Goal: Communication & Community: Answer question/provide support

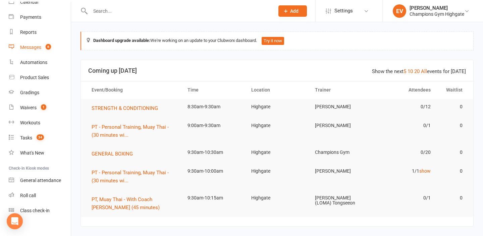
scroll to position [71, 0]
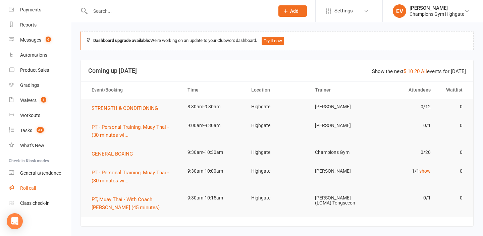
click at [29, 185] on div "Roll call" at bounding box center [28, 187] width 16 height 5
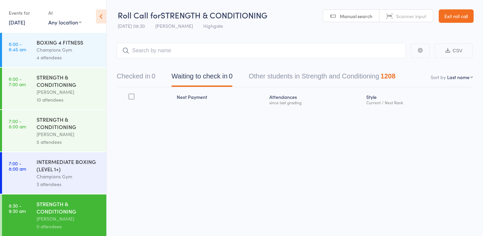
click at [458, 15] on link "Exit roll call" at bounding box center [455, 15] width 35 height 13
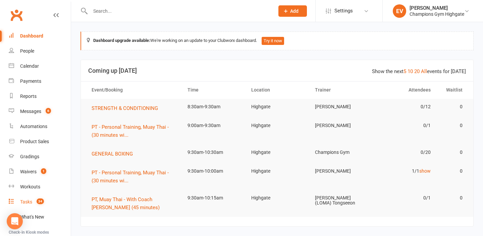
click at [30, 198] on link "Tasks 34" at bounding box center [40, 201] width 62 height 15
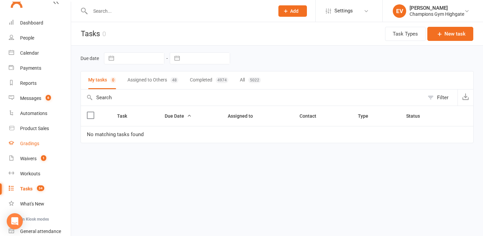
scroll to position [10, 0]
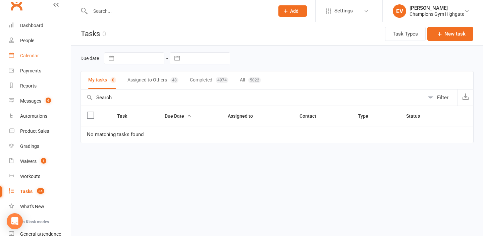
click at [34, 52] on link "Calendar" at bounding box center [40, 55] width 62 height 15
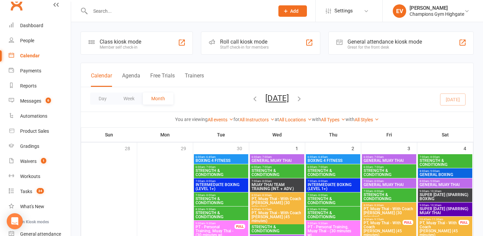
click at [251, 98] on icon "button" at bounding box center [254, 98] width 7 height 7
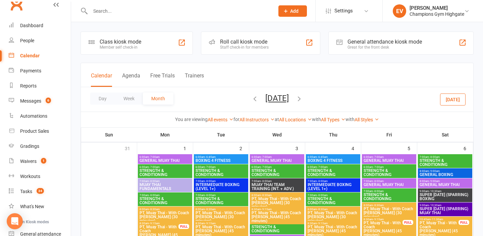
scroll to position [12, 0]
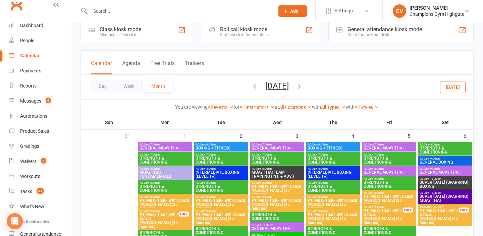
click at [230, 170] on span "7:00am - 8:00am" at bounding box center [221, 168] width 52 height 3
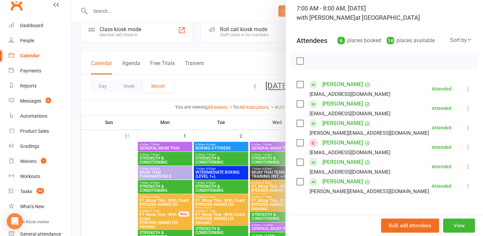
scroll to position [47, 0]
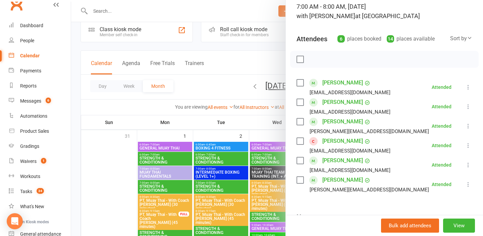
click at [125, 185] on div at bounding box center [277, 118] width 412 height 236
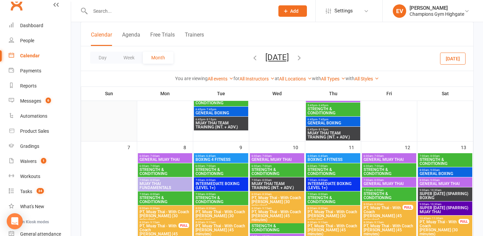
scroll to position [358, 0]
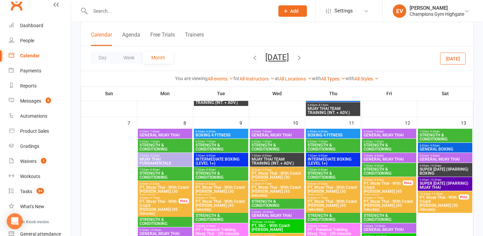
click at [230, 154] on span "7:00am - 8:00am" at bounding box center [221, 155] width 52 height 3
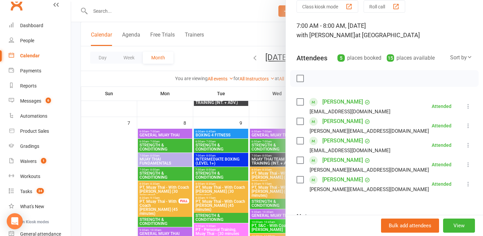
scroll to position [28, 0]
click at [119, 134] on div at bounding box center [277, 118] width 412 height 236
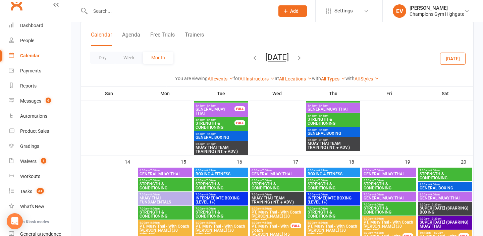
scroll to position [658, 0]
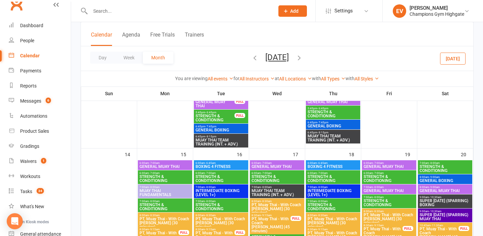
click at [208, 189] on span "INTERMEDIATE BOXING (LEVEL 1+)" at bounding box center [221, 193] width 52 height 8
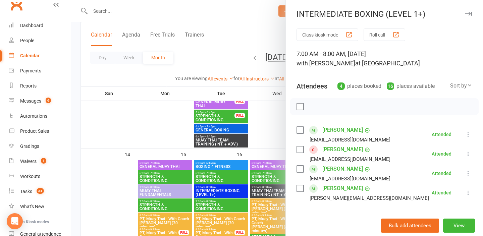
scroll to position [14, 0]
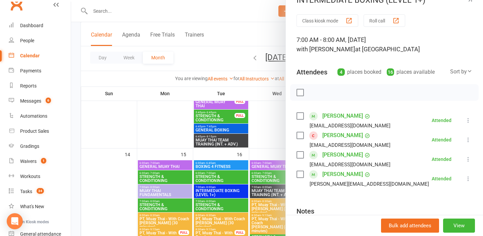
click at [347, 156] on link "[PERSON_NAME]" at bounding box center [342, 154] width 41 height 11
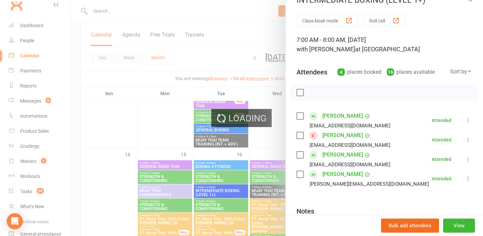
click at [347, 156] on link "[PERSON_NAME]" at bounding box center [342, 154] width 41 height 11
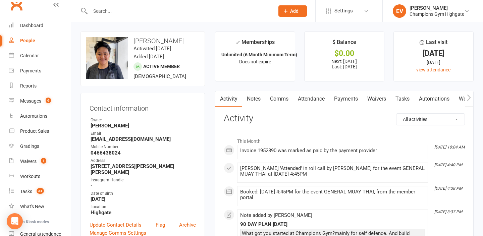
click at [266, 122] on h3 "Activity" at bounding box center [344, 118] width 241 height 10
click at [279, 100] on link "Comms" at bounding box center [279, 98] width 28 height 15
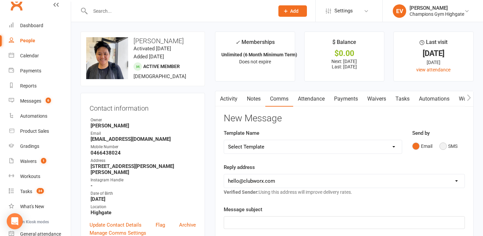
click at [441, 147] on button "SMS" at bounding box center [448, 146] width 18 height 13
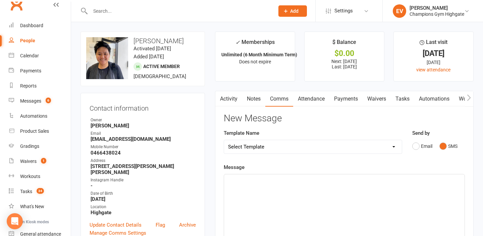
click at [232, 101] on link "Activity" at bounding box center [228, 98] width 27 height 15
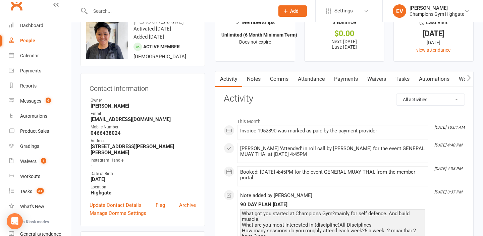
scroll to position [21, 0]
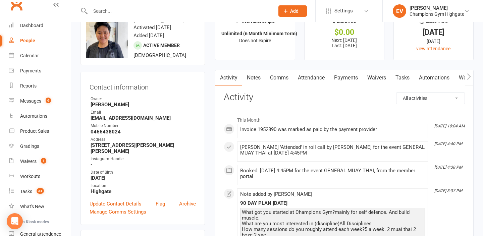
click at [260, 72] on link "Notes" at bounding box center [253, 77] width 23 height 15
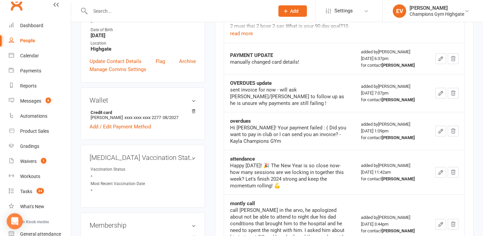
scroll to position [169, 0]
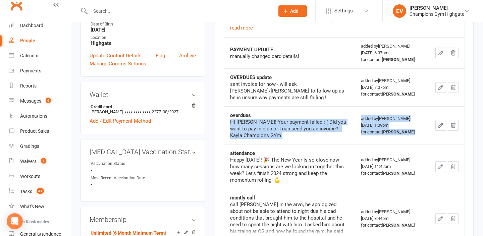
drag, startPoint x: 229, startPoint y: 124, endPoint x: 257, endPoint y: 146, distance: 36.1
click at [257, 147] on tbody "90 DAY PLAN [DATE] What got you started at Champions Gym?mainly for self defenc…" at bounding box center [344, 196] width 240 height 436
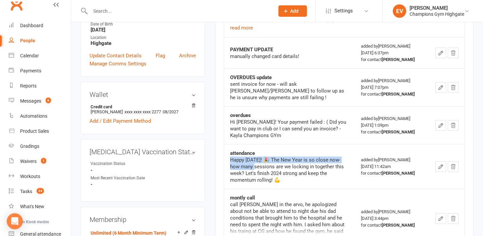
drag, startPoint x: 230, startPoint y: 157, endPoint x: 254, endPoint y: 164, distance: 25.6
click at [254, 164] on div "Happy [DATE]! 🎉 The New Year is so close now-how many sessions are we locking i…" at bounding box center [289, 170] width 119 height 27
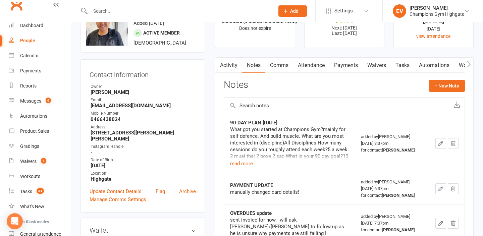
scroll to position [0, 0]
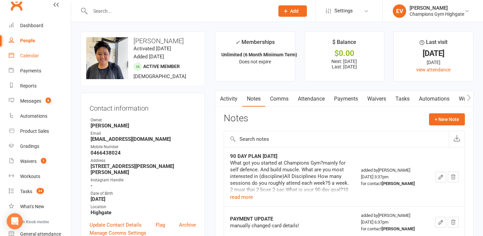
click at [39, 53] on link "Calendar" at bounding box center [40, 55] width 62 height 15
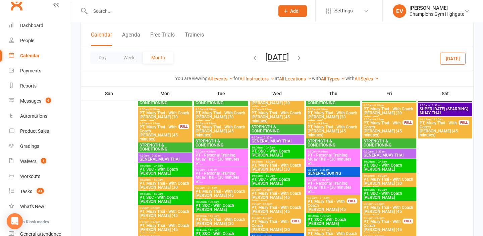
scroll to position [195, 0]
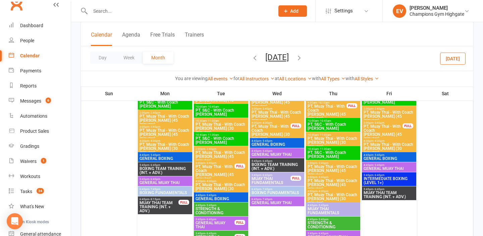
click at [251, 58] on icon "button" at bounding box center [254, 57] width 7 height 7
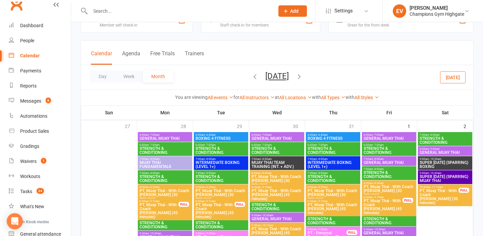
scroll to position [14, 0]
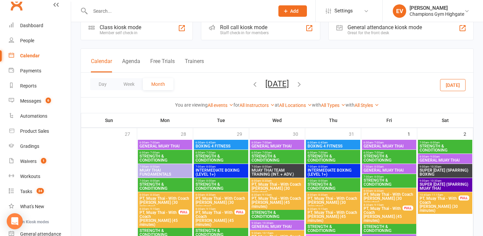
click at [238, 169] on span "INTERMEDIATE BOXING (LEVEL 1+)" at bounding box center [221, 172] width 52 height 8
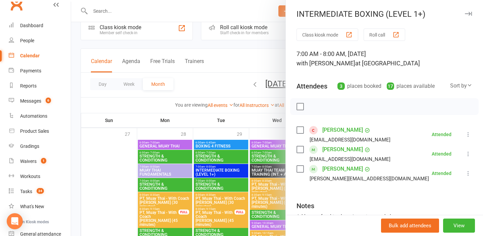
click at [242, 197] on div at bounding box center [277, 118] width 412 height 236
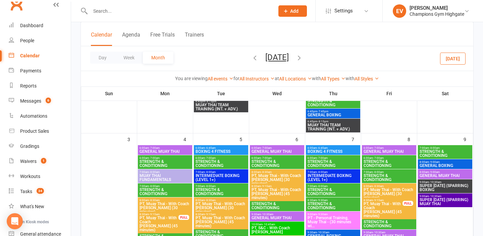
scroll to position [384, 0]
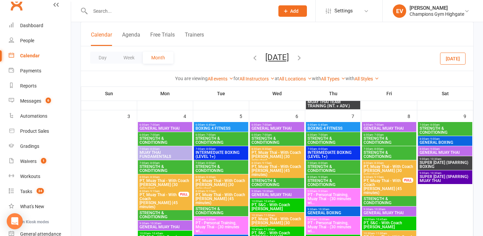
click at [222, 150] on span "INTERMEDIATE BOXING (LEVEL 1+)" at bounding box center [221, 154] width 52 height 8
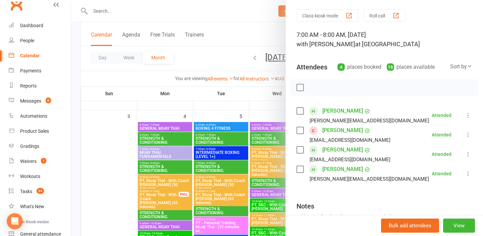
scroll to position [19, 0]
click at [202, 164] on div at bounding box center [277, 118] width 412 height 236
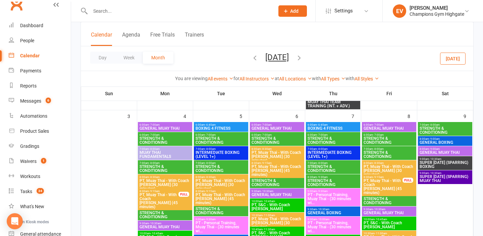
click at [335, 151] on span "INTERMEDIATE BOXING (LEVEL 1+)" at bounding box center [333, 154] width 52 height 8
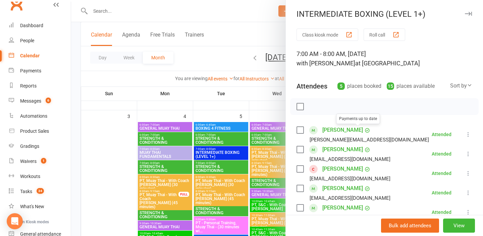
scroll to position [23, 0]
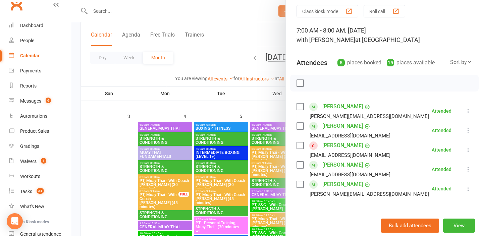
click at [293, 187] on div "Class kiosk mode Roll call 7:00 AM - 8:00 AM, [DATE] with [PERSON_NAME] at [GEO…" at bounding box center [384, 149] width 197 height 288
click at [263, 184] on div at bounding box center [277, 118] width 412 height 236
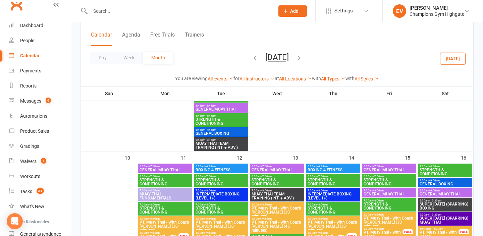
scroll to position [677, 0]
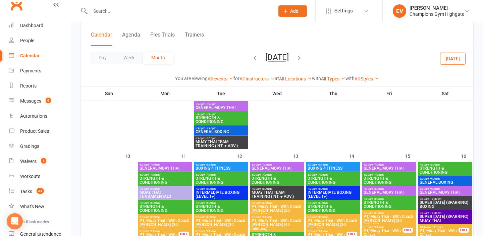
click at [230, 193] on span "INTERMEDIATE BOXING (LEVEL 1+)" at bounding box center [221, 194] width 52 height 8
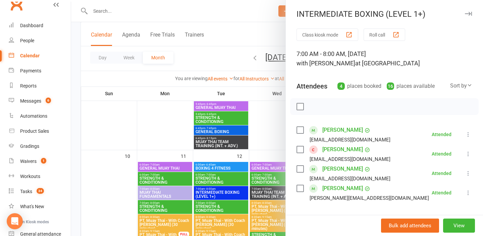
click at [234, 169] on div at bounding box center [277, 118] width 412 height 236
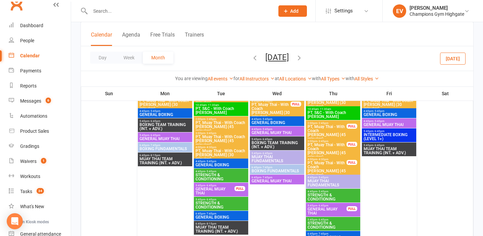
scroll to position [196, 0]
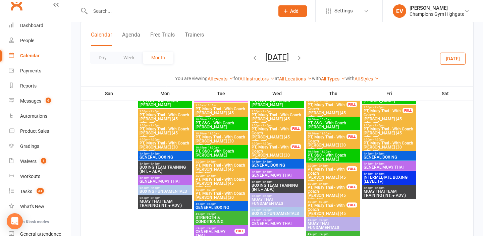
click at [251, 57] on icon "button" at bounding box center [254, 57] width 7 height 7
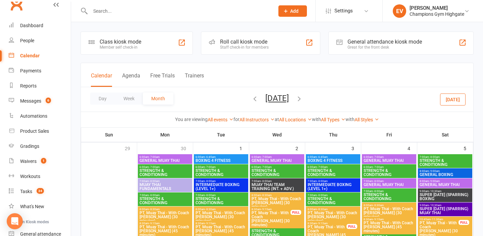
scroll to position [34, 0]
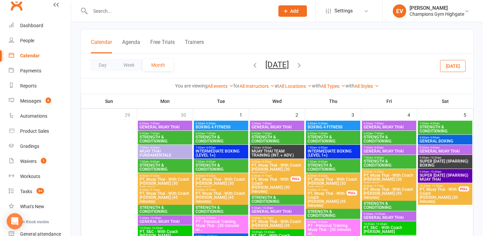
click at [247, 153] on div "7:00am - 8:00am INTERMEDIATE BOXING (LEVEL 1+)" at bounding box center [221, 152] width 54 height 14
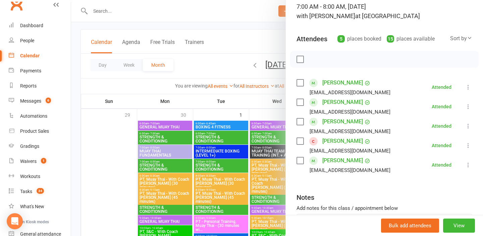
scroll to position [46, 0]
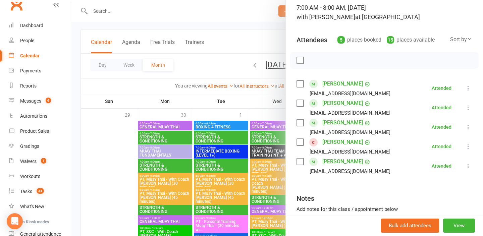
click at [249, 186] on div at bounding box center [277, 118] width 412 height 236
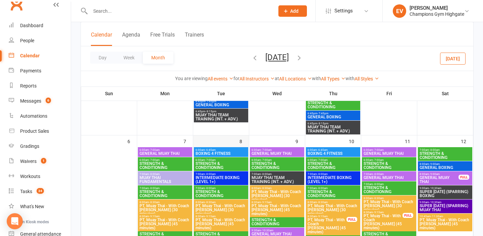
scroll to position [361, 0]
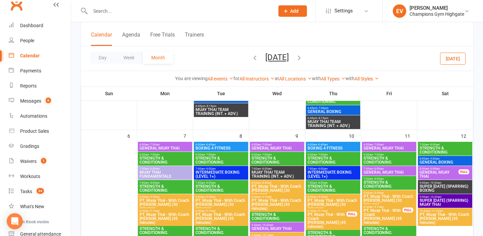
click at [228, 172] on span "INTERMEDIATE BOXING (LEVEL 1+)" at bounding box center [221, 174] width 52 height 8
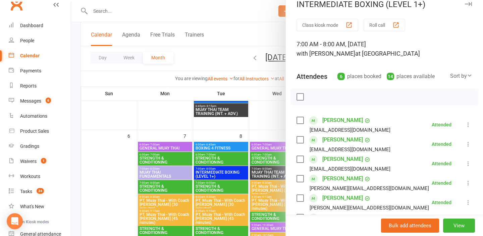
scroll to position [7, 0]
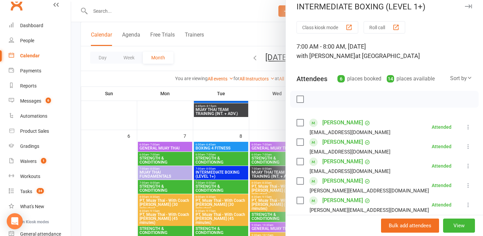
click at [334, 123] on link "[PERSON_NAME]" at bounding box center [342, 122] width 41 height 11
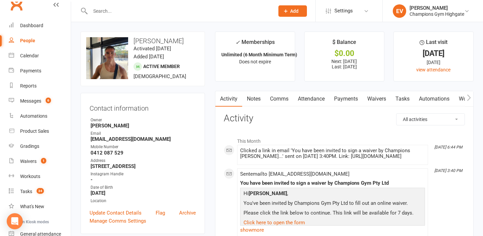
click at [280, 102] on link "Comms" at bounding box center [279, 98] width 28 height 15
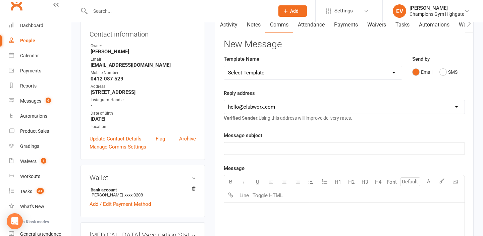
scroll to position [99, 0]
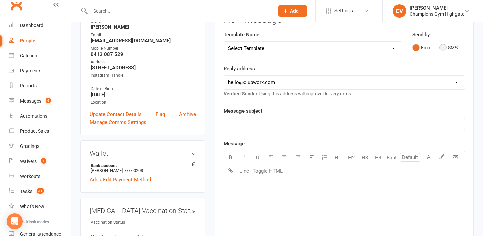
click at [444, 50] on button "SMS" at bounding box center [448, 47] width 18 height 13
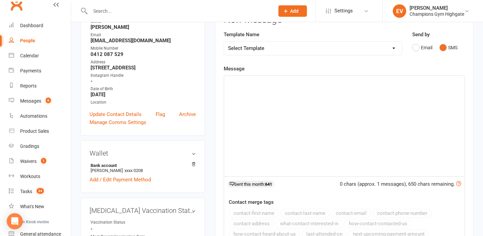
click at [382, 107] on div "﻿" at bounding box center [344, 126] width 240 height 101
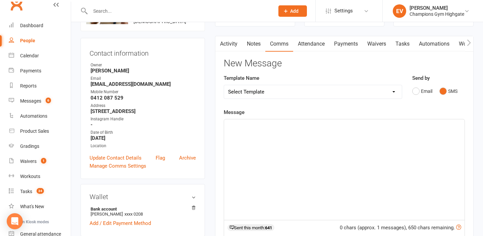
scroll to position [53, 0]
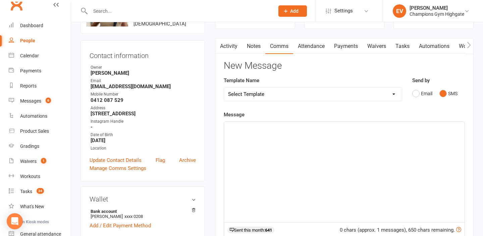
click at [337, 132] on div "﻿" at bounding box center [344, 172] width 240 height 101
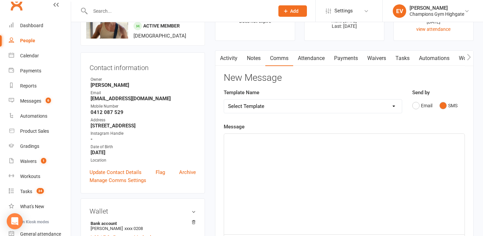
scroll to position [39, 0]
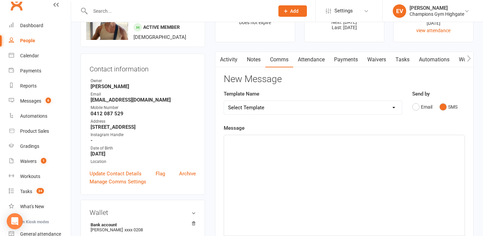
click at [253, 61] on link "Notes" at bounding box center [253, 59] width 23 height 15
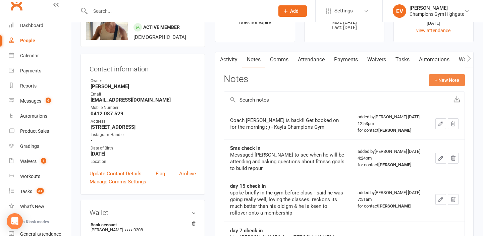
click at [449, 79] on button "+ New Note" at bounding box center [447, 80] width 36 height 12
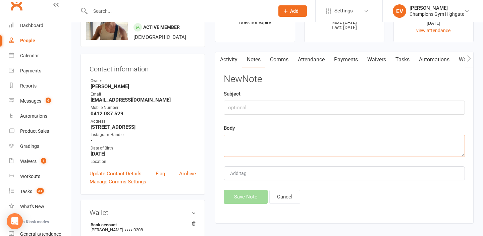
click at [359, 146] on textarea at bounding box center [344, 146] width 241 height 22
click at [319, 100] on div "Subject" at bounding box center [344, 102] width 241 height 25
click at [319, 102] on input "text" at bounding box center [344, 108] width 241 height 14
click at [40, 53] on link "Calendar" at bounding box center [40, 55] width 62 height 15
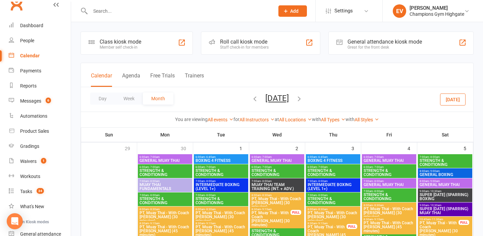
click at [458, 102] on button "[DATE]" at bounding box center [452, 99] width 25 height 12
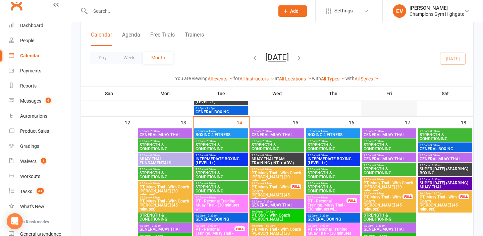
scroll to position [675, 0]
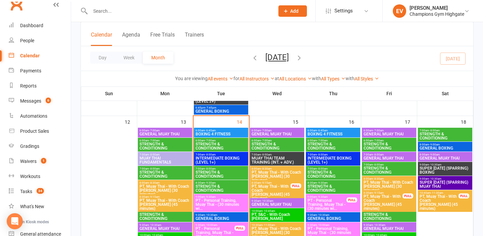
click at [231, 133] on span "BOXING 4 FITNESS" at bounding box center [221, 134] width 52 height 4
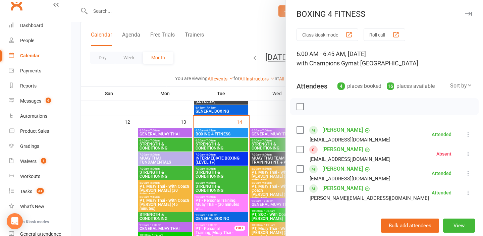
scroll to position [21, 0]
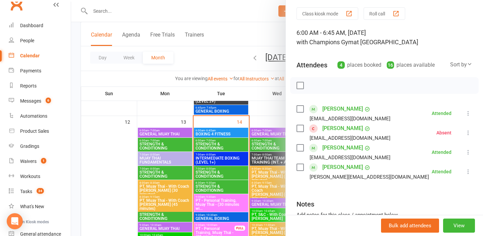
click at [211, 169] on div at bounding box center [277, 118] width 412 height 236
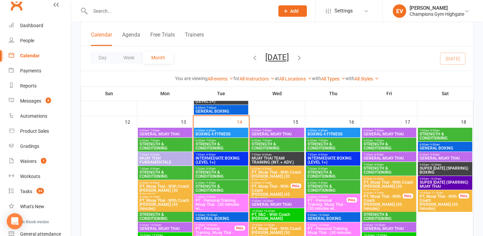
click at [215, 155] on span "- 8:00am" at bounding box center [210, 154] width 11 height 3
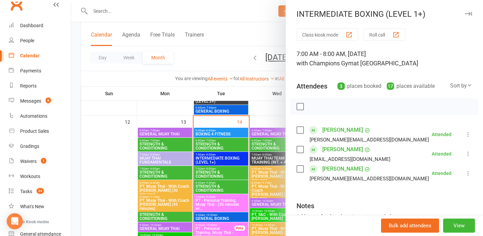
click at [267, 161] on div at bounding box center [277, 118] width 412 height 236
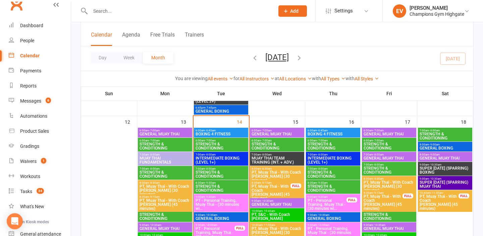
click at [233, 130] on span "6:00am - 6:45am" at bounding box center [221, 130] width 52 height 3
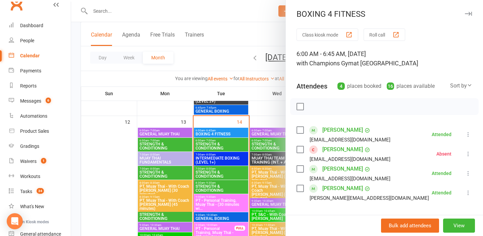
click at [239, 150] on div at bounding box center [277, 118] width 412 height 236
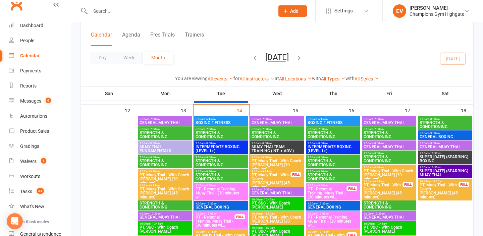
scroll to position [687, 0]
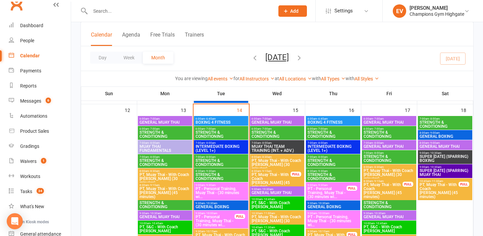
click at [237, 121] on span "BOXING 4 FITNESS" at bounding box center [221, 122] width 52 height 4
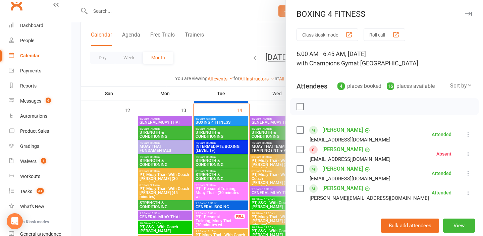
click at [203, 150] on div at bounding box center [277, 118] width 412 height 236
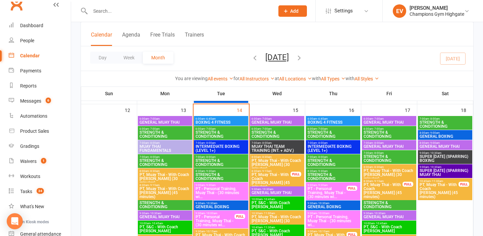
click at [204, 149] on span "INTERMEDIATE BOXING (LEVEL 1+)" at bounding box center [221, 148] width 52 height 8
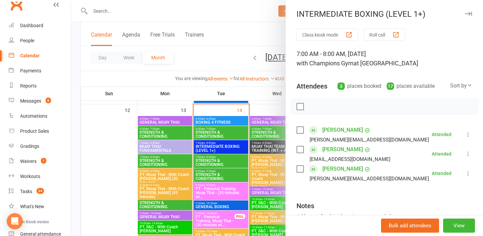
click at [341, 148] on link "[PERSON_NAME]" at bounding box center [342, 149] width 41 height 11
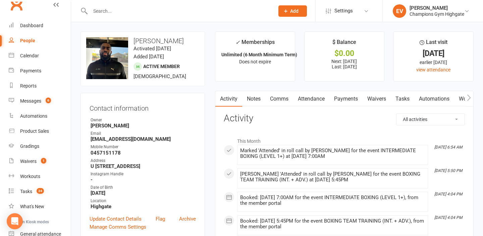
click at [252, 99] on link "Notes" at bounding box center [253, 98] width 23 height 15
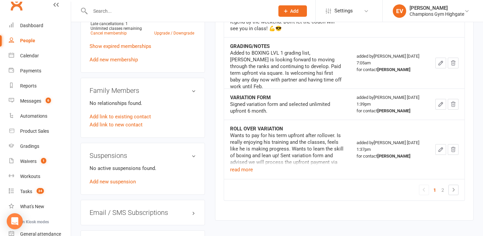
scroll to position [390, 0]
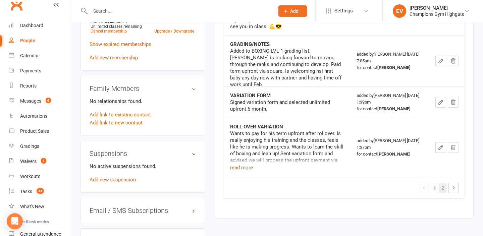
click at [442, 183] on link "2" at bounding box center [442, 187] width 8 height 9
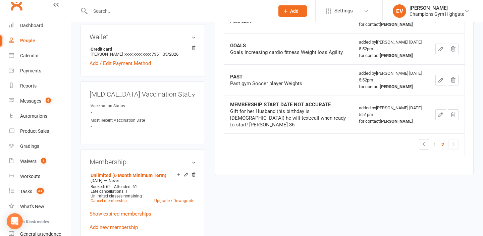
scroll to position [270, 0]
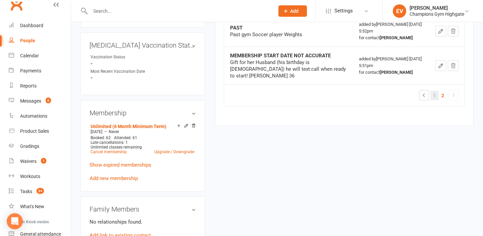
click at [436, 91] on link "1" at bounding box center [434, 95] width 8 height 9
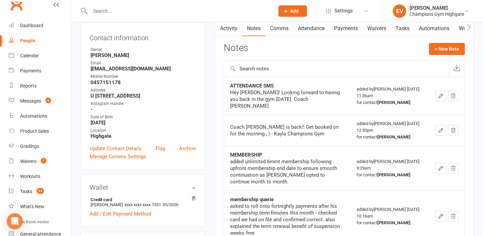
scroll to position [71, 0]
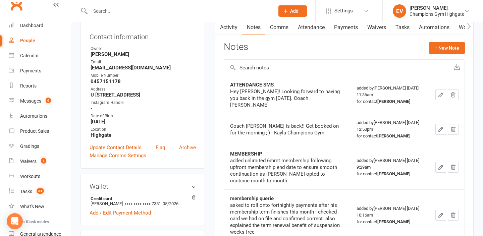
click at [231, 28] on link "Activity" at bounding box center [228, 27] width 27 height 15
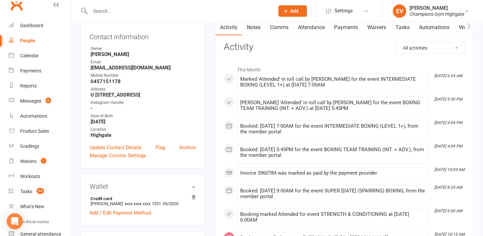
click at [37, 38] on link "People" at bounding box center [40, 40] width 62 height 15
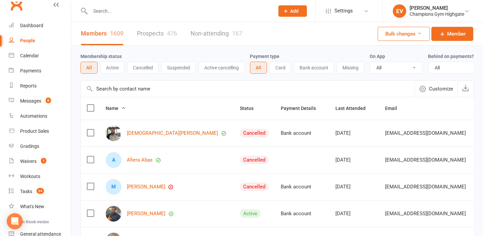
click at [482, 64] on html "Prospect Member Non-attending contact Grading event Task Bulk message Add Setti…" at bounding box center [241, 223] width 483 height 447
click at [482, 67] on div "Membership status All Active Cancelled Suspended Active cancelling Payment type…" at bounding box center [277, 233] width 412 height 375
click at [114, 67] on button "Active" at bounding box center [112, 68] width 24 height 12
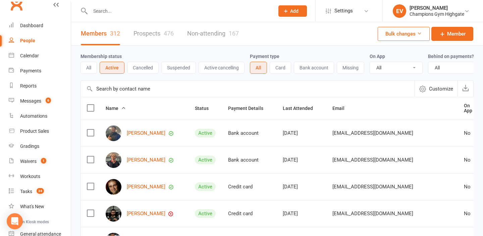
click at [482, 156] on div "Membership status All Active Cancelled Suspended Active cancelling Payment type…" at bounding box center [277, 233] width 412 height 375
click at [481, 160] on div "Membership status All Active Cancelled Suspended Active cancelling Payment type…" at bounding box center [277, 233] width 412 height 375
click at [92, 65] on button "All" at bounding box center [88, 68] width 16 height 12
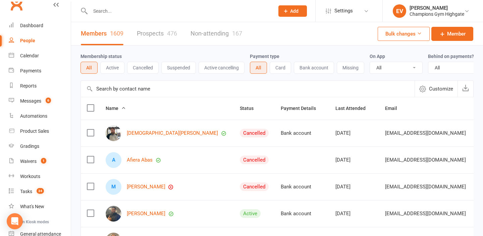
click at [157, 33] on link "Prospects 476" at bounding box center [157, 33] width 40 height 23
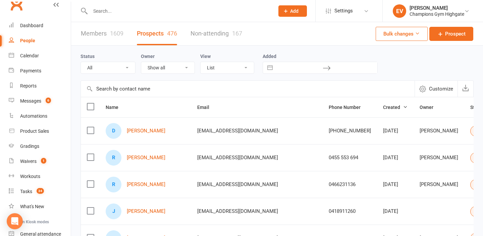
click at [214, 37] on link "Non-attending 167" at bounding box center [216, 33] width 52 height 23
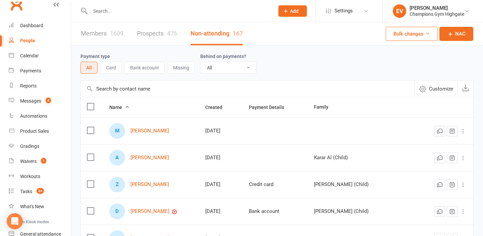
click at [99, 34] on link "Members 1609" at bounding box center [102, 33] width 43 height 23
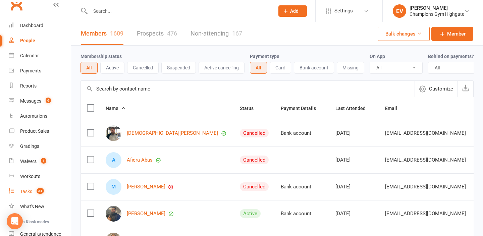
click at [32, 193] on div "Tasks" at bounding box center [26, 191] width 12 height 5
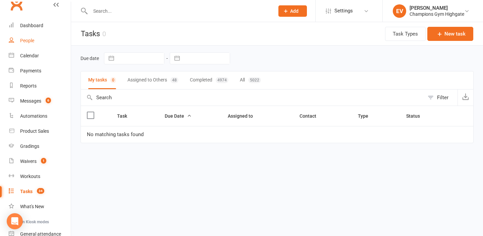
click at [37, 38] on link "People" at bounding box center [40, 40] width 62 height 15
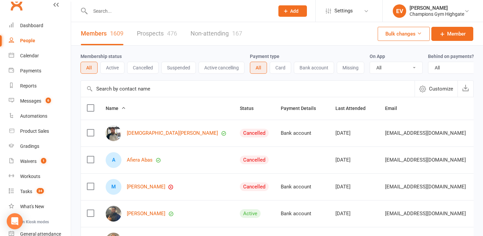
click at [482, 144] on div "Membership status All Active Cancelled Suspended Active cancelling Payment type…" at bounding box center [277, 233] width 412 height 375
click at [482, 147] on div "Membership status All Active Cancelled Suspended Active cancelling Payment type…" at bounding box center [277, 233] width 412 height 375
click at [481, 148] on div "Membership status All Active Cancelled Suspended Active cancelling Payment type…" at bounding box center [277, 233] width 412 height 375
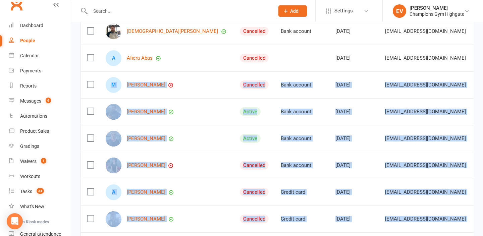
scroll to position [144, 0]
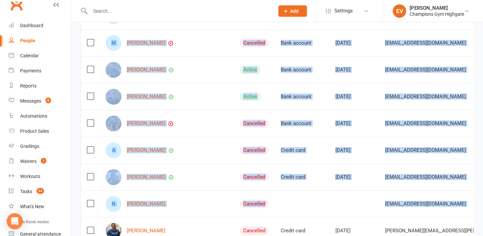
drag, startPoint x: 481, startPoint y: 148, endPoint x: 471, endPoint y: 161, distance: 16.4
click at [471, 161] on div "Membership status All Active Cancelled Suspended Active cancelling Payment type…" at bounding box center [277, 89] width 412 height 375
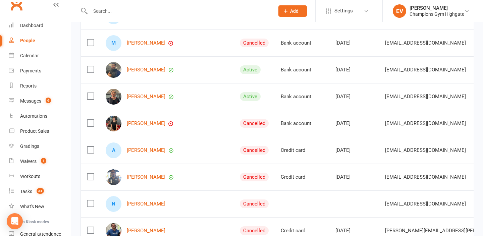
click at [475, 164] on div "Membership status All Active Cancelled Suspended Active cancelling Payment type…" at bounding box center [277, 89] width 412 height 375
click at [42, 98] on link "Messages 6" at bounding box center [40, 101] width 62 height 15
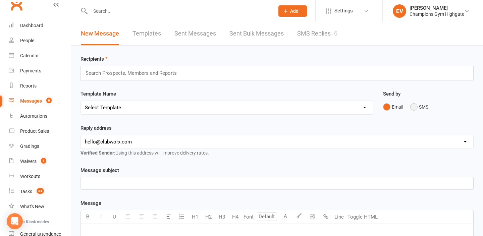
click at [413, 105] on button "SMS" at bounding box center [419, 107] width 18 height 13
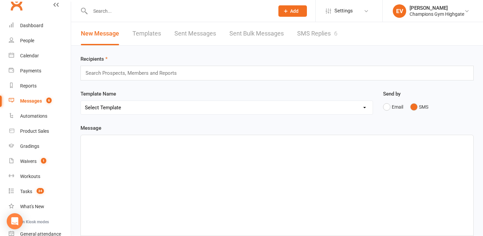
click at [321, 112] on select "Select Template [SMS] 14 days non-attendance sms [Email] A. First Timer Trial […" at bounding box center [227, 107] width 292 height 13
click at [318, 78] on div "Search Prospects, Members and Reports" at bounding box center [276, 73] width 393 height 15
click at [30, 187] on link "Tasks 34" at bounding box center [40, 191] width 62 height 15
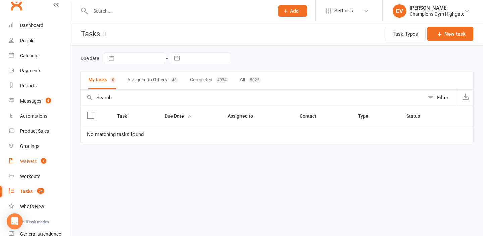
click at [32, 164] on div "Waivers" at bounding box center [28, 161] width 16 height 5
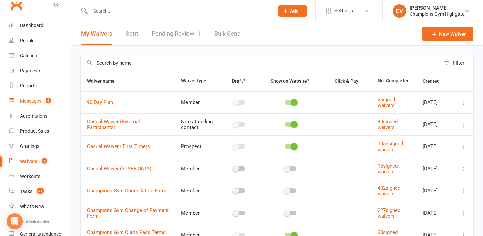
click at [35, 97] on link "Messages 6" at bounding box center [40, 101] width 62 height 15
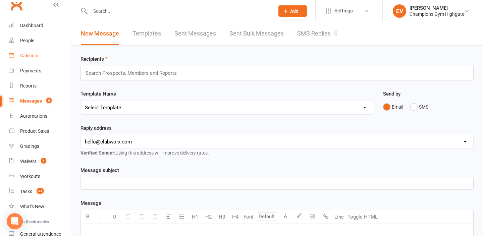
click at [30, 54] on div "Calendar" at bounding box center [29, 55] width 19 height 5
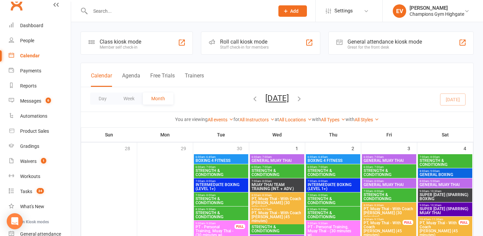
click at [251, 100] on icon "button" at bounding box center [254, 98] width 7 height 7
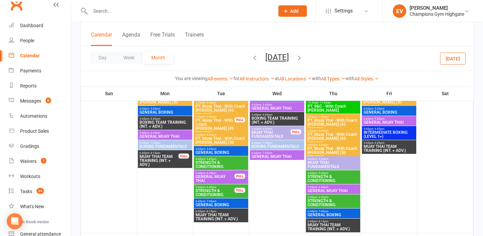
scroll to position [255, 0]
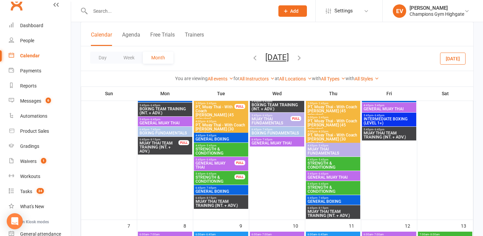
click at [229, 163] on span "GENERAL MUAY THAI" at bounding box center [215, 165] width 40 height 8
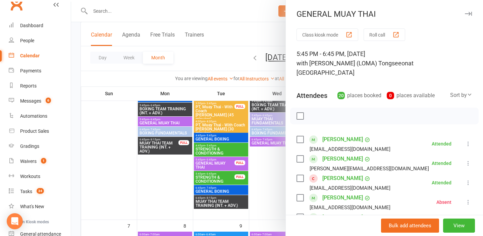
click at [467, 12] on icon "button" at bounding box center [468, 14] width 7 height 4
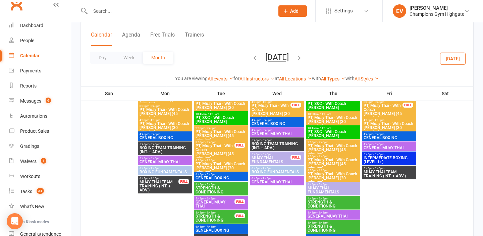
scroll to position [228, 0]
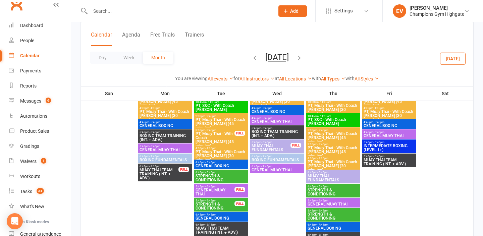
click at [230, 189] on span "GENERAL MUAY THAI" at bounding box center [215, 192] width 40 height 8
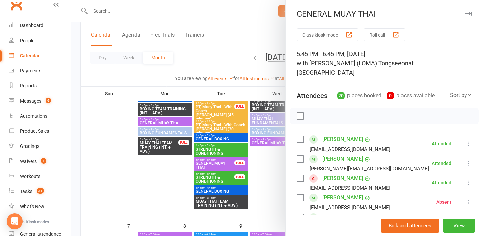
scroll to position [268, 0]
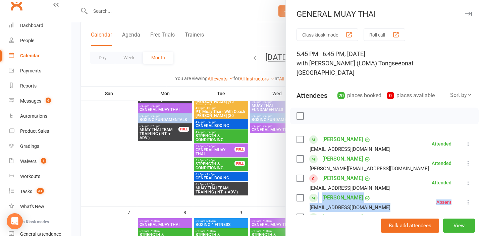
drag, startPoint x: 478, startPoint y: 168, endPoint x: 481, endPoint y: 196, distance: 27.7
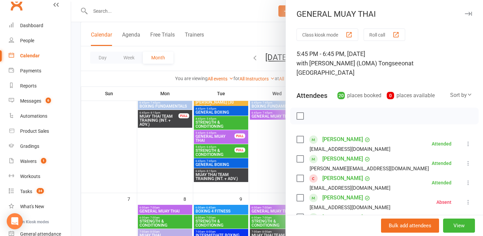
scroll to position [295, 0]
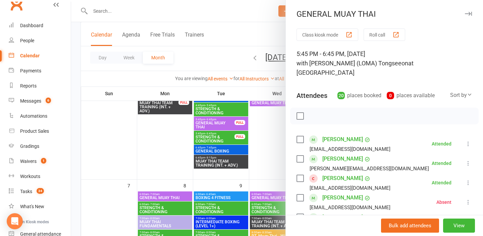
click at [471, 223] on button "View" at bounding box center [459, 226] width 32 height 14
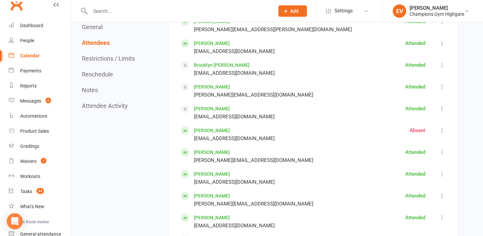
scroll to position [657, 0]
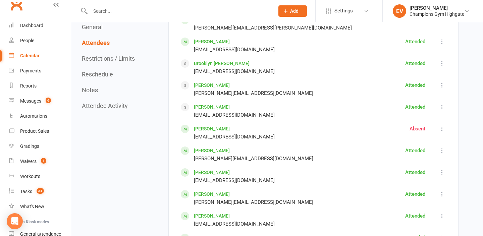
click at [60, 5] on div "Clubworx" at bounding box center [35, 8] width 71 height 25
click at [53, 4] on div "Clubworx" at bounding box center [35, 8] width 71 height 25
click at [55, 4] on icon at bounding box center [55, 4] width 5 height 5
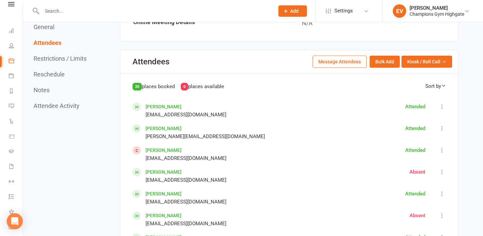
scroll to position [375, 0]
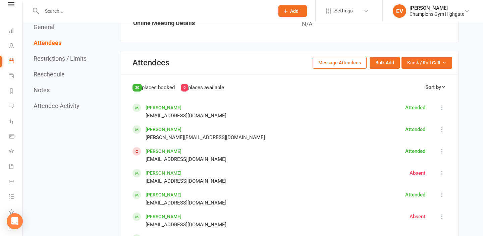
click at [51, 28] on button "General" at bounding box center [44, 26] width 21 height 7
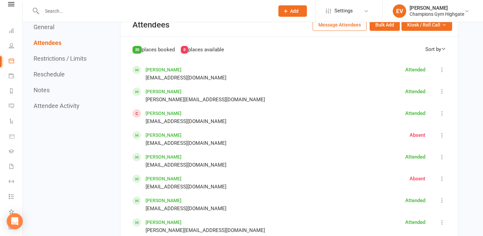
scroll to position [415, 0]
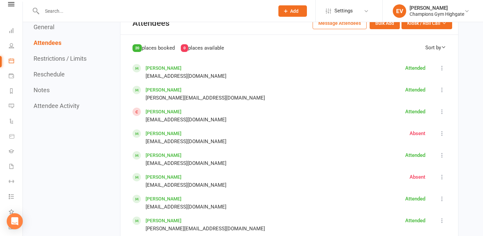
click at [48, 27] on button "General" at bounding box center [44, 26] width 21 height 7
click at [16, 63] on link "Calendar" at bounding box center [16, 61] width 14 height 15
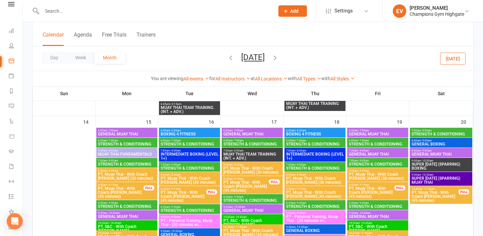
scroll to position [617, 0]
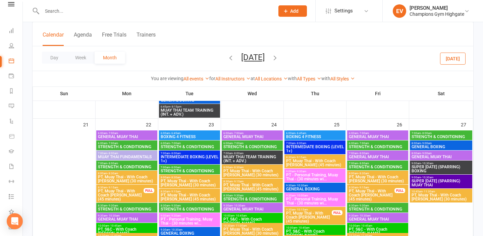
scroll to position [925, 0]
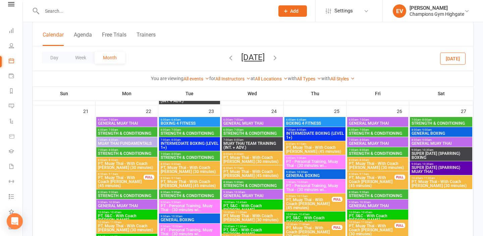
click at [482, 137] on div "Class kiosk mode Member self check-in Roll call kiosk mode Staff check-in for m…" at bounding box center [253, 42] width 460 height 1890
click at [480, 143] on div "Class kiosk mode Member self check-in Roll call kiosk mode Staff check-in for m…" at bounding box center [253, 42] width 460 height 1890
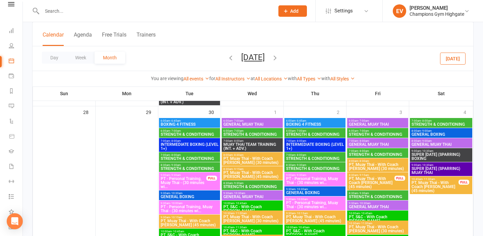
scroll to position [1206, 0]
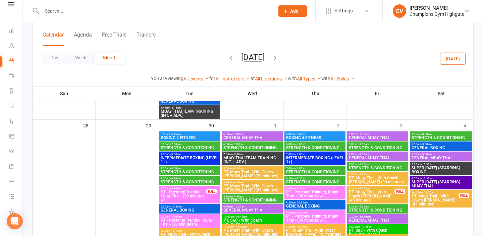
click at [186, 134] on span "6:00am - 6:45am" at bounding box center [189, 134] width 58 height 3
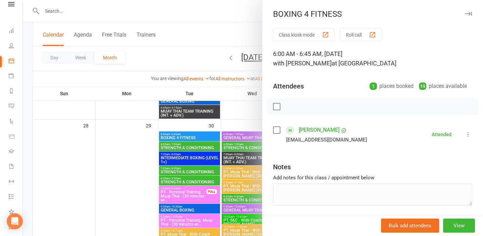
click at [139, 67] on div at bounding box center [253, 118] width 460 height 236
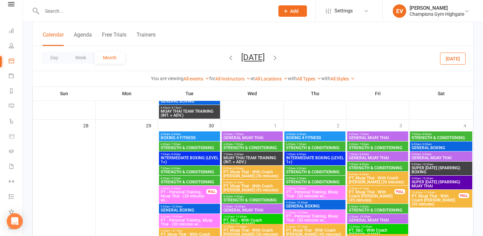
click at [279, 58] on icon "button" at bounding box center [274, 57] width 7 height 7
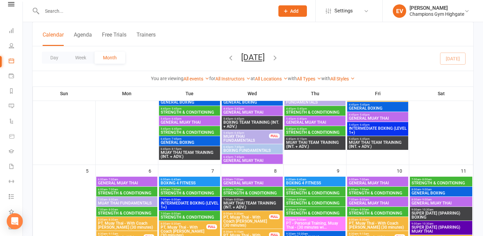
scroll to position [442, 0]
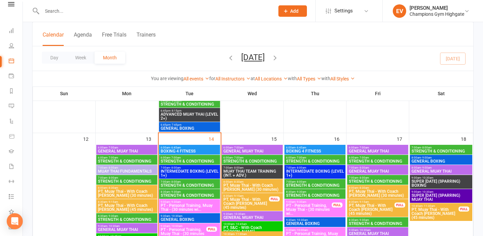
scroll to position [589, 0]
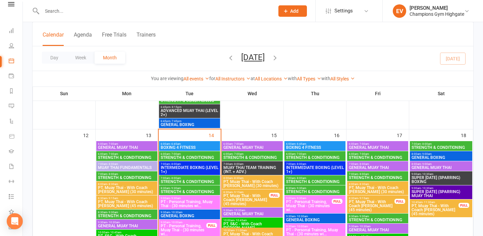
click at [196, 146] on span "BOXING 4 FITNESS" at bounding box center [189, 147] width 58 height 4
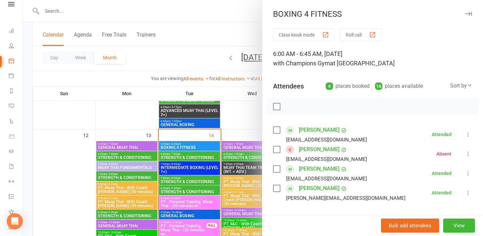
click at [196, 166] on div at bounding box center [253, 118] width 460 height 236
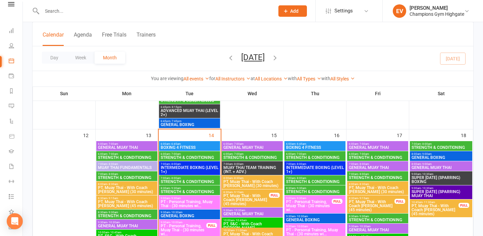
click at [197, 167] on span "INTERMEDIATE BOXING (LEVEL 1+)" at bounding box center [189, 170] width 58 height 8
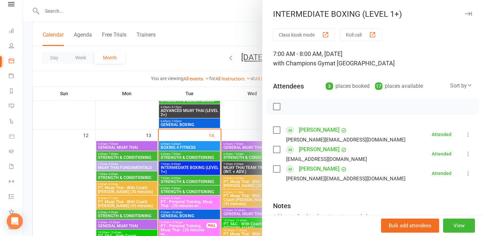
click at [204, 145] on div at bounding box center [253, 118] width 460 height 236
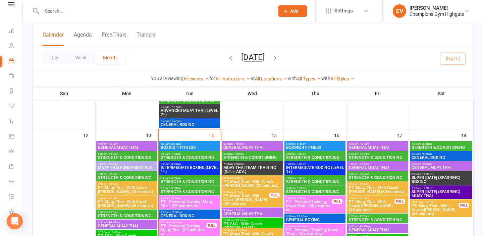
click at [204, 145] on span "6:00am - 6:45am" at bounding box center [189, 143] width 58 height 3
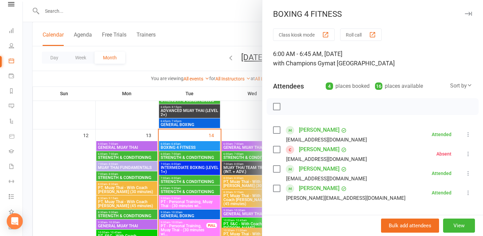
click at [319, 131] on link "[PERSON_NAME]" at bounding box center [319, 130] width 41 height 11
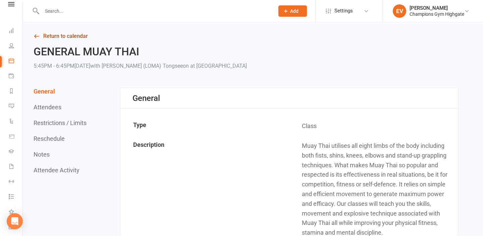
click at [37, 35] on icon at bounding box center [37, 36] width 6 height 6
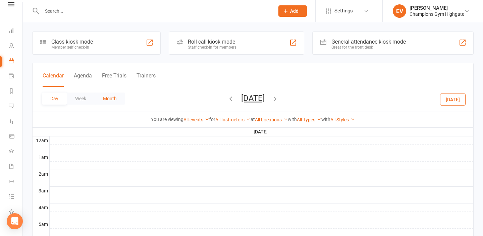
click at [111, 101] on button "Month" at bounding box center [110, 98] width 30 height 12
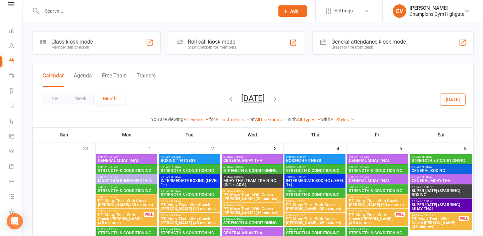
click at [194, 160] on span "BOXING 4 FITNESS" at bounding box center [189, 161] width 58 height 4
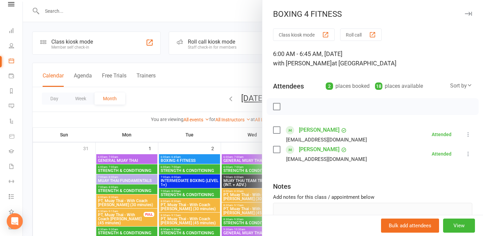
click at [206, 158] on div at bounding box center [253, 118] width 460 height 236
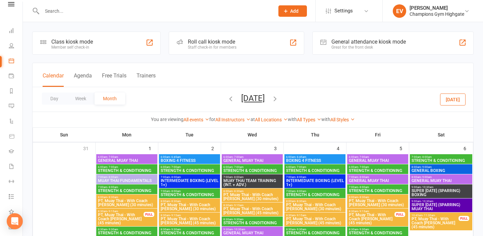
click at [279, 101] on icon "button" at bounding box center [274, 98] width 7 height 7
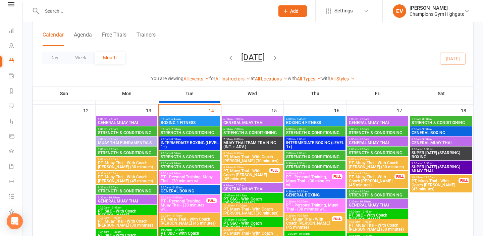
scroll to position [617, 0]
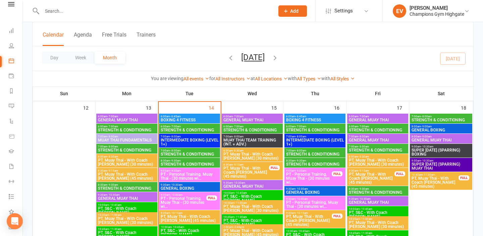
click at [209, 116] on span "6:00am - 6:45am" at bounding box center [189, 116] width 58 height 3
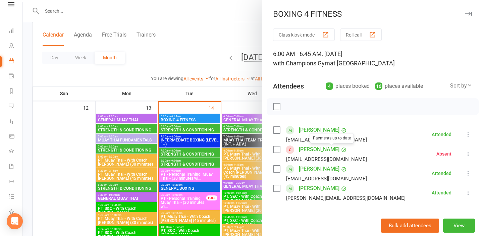
click at [341, 152] on icon at bounding box center [344, 150] width 6 height 6
click at [323, 150] on link "[PERSON_NAME]" at bounding box center [319, 149] width 41 height 11
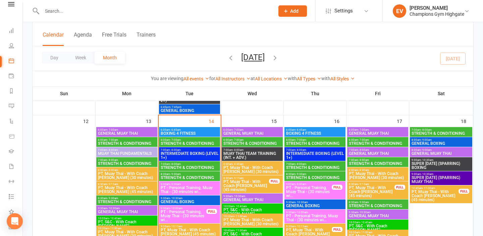
scroll to position [590, 0]
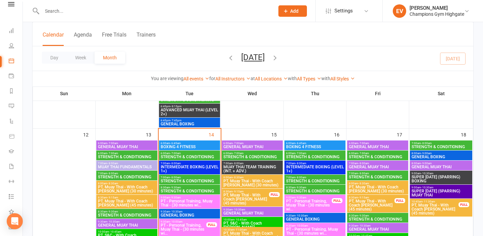
click at [195, 213] on span "GENERAL BOXING" at bounding box center [189, 215] width 58 height 4
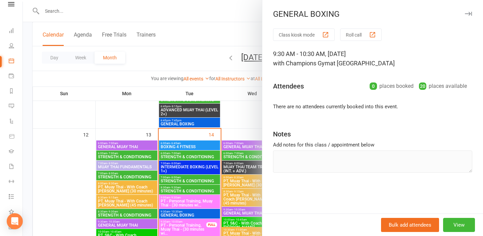
click at [219, 60] on div at bounding box center [253, 118] width 460 height 236
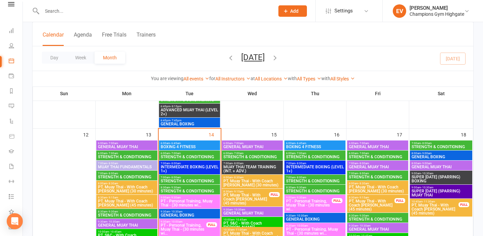
click at [227, 60] on icon "button" at bounding box center [230, 57] width 7 height 7
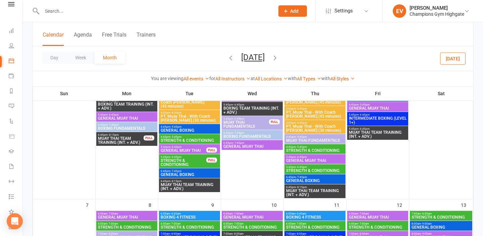
scroll to position [476, 0]
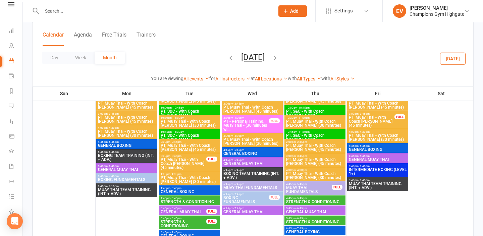
click at [279, 58] on icon "button" at bounding box center [274, 57] width 7 height 7
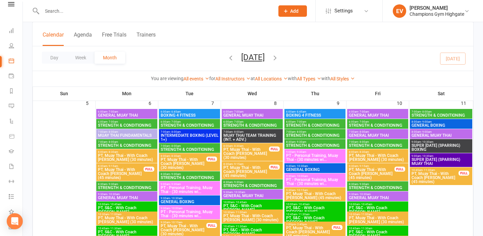
scroll to position [294, 0]
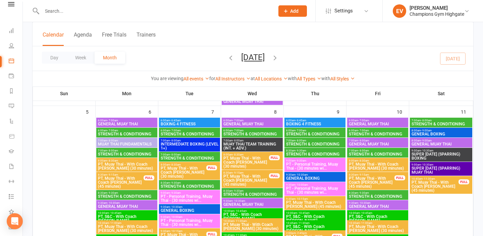
click at [190, 206] on span "9:30am - 10:30am" at bounding box center [189, 206] width 58 height 3
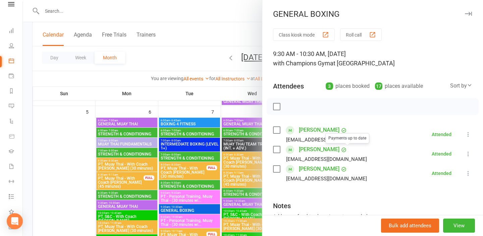
click at [335, 151] on link "[PERSON_NAME]" at bounding box center [319, 149] width 41 height 11
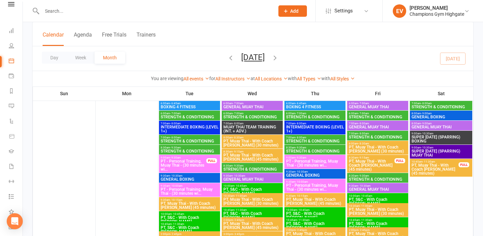
scroll to position [67, 0]
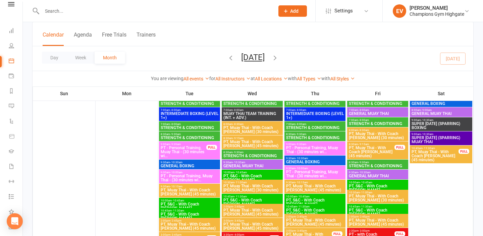
click at [209, 165] on span "GENERAL BOXING" at bounding box center [189, 166] width 58 height 4
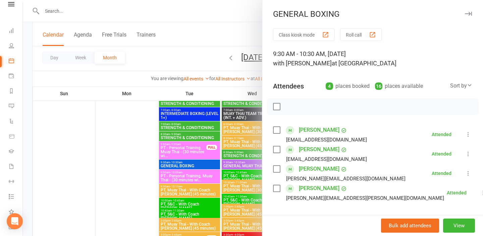
click at [318, 190] on link "[PERSON_NAME]" at bounding box center [319, 188] width 41 height 11
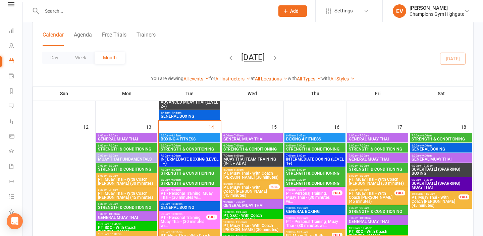
scroll to position [590, 0]
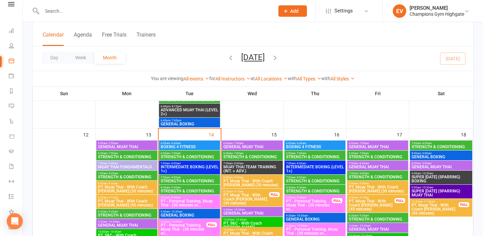
click at [197, 143] on span "6:00am - 6:45am" at bounding box center [189, 143] width 58 height 3
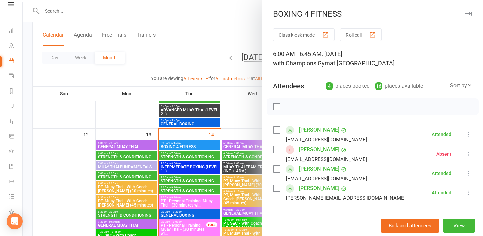
click at [323, 168] on link "[PERSON_NAME]" at bounding box center [319, 169] width 41 height 11
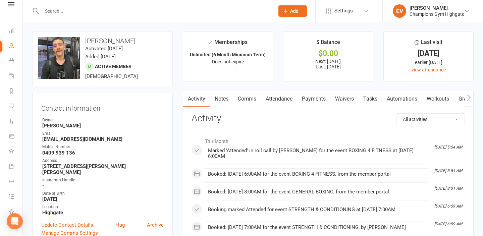
click at [325, 100] on link "Payments" at bounding box center [313, 98] width 33 height 15
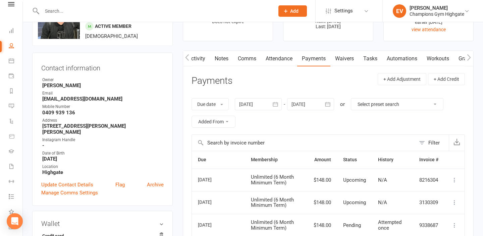
scroll to position [0, 0]
click at [273, 64] on link "Attendance" at bounding box center [278, 58] width 36 height 15
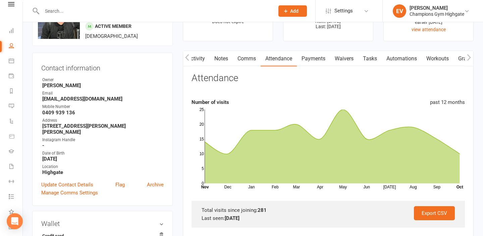
click at [468, 56] on icon "button" at bounding box center [469, 57] width 4 height 7
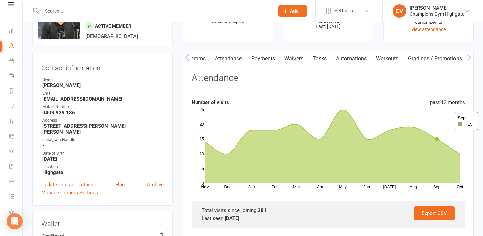
click at [446, 121] on rect at bounding box center [332, 147] width 255 height 74
click at [189, 61] on button "button" at bounding box center [187, 58] width 8 height 15
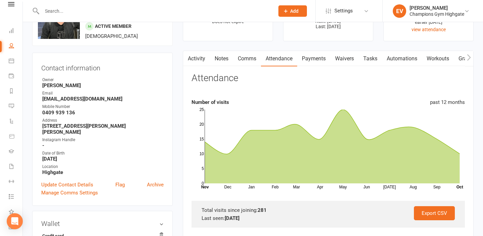
click at [189, 61] on button "button" at bounding box center [187, 58] width 8 height 15
click at [204, 56] on link "Activity" at bounding box center [196, 58] width 27 height 15
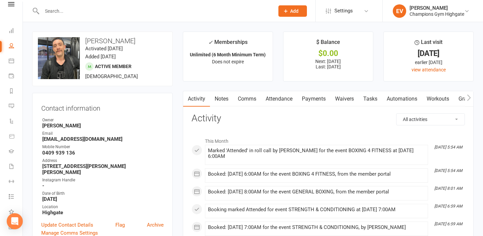
click at [442, 59] on div "earlier [DATE]" at bounding box center [427, 62] width 77 height 7
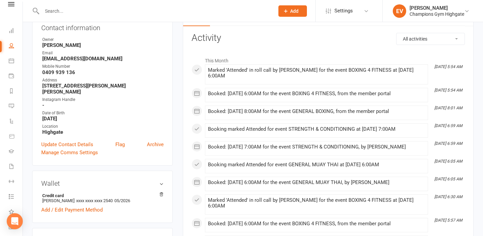
scroll to position [80, 0]
click at [208, 91] on span at bounding box center [208, 91] width 0 height 0
click at [210, 91] on div "Booked: [DATE] 6:00AM for the event BOXING 4 FITNESS, from the member portal" at bounding box center [316, 94] width 217 height 6
click at [211, 75] on div "Marked 'Attended' in roll call by [PERSON_NAME] for the event BOXING 4 FITNESS …" at bounding box center [316, 72] width 217 height 11
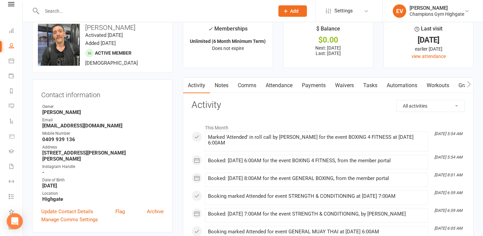
scroll to position [0, 0]
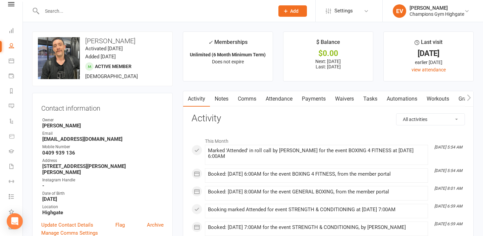
click at [215, 105] on link "Notes" at bounding box center [221, 98] width 23 height 15
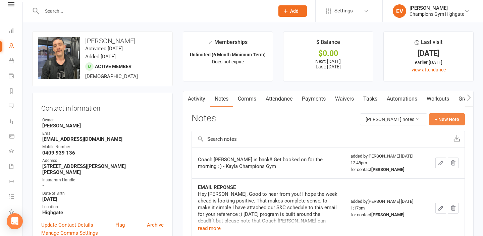
click at [451, 120] on button "+ New Note" at bounding box center [447, 119] width 36 height 12
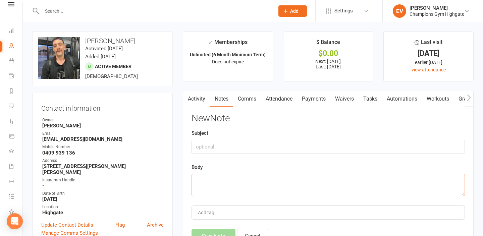
click at [353, 188] on textarea at bounding box center [327, 185] width 273 height 22
click at [195, 101] on link "Activity" at bounding box center [196, 98] width 27 height 15
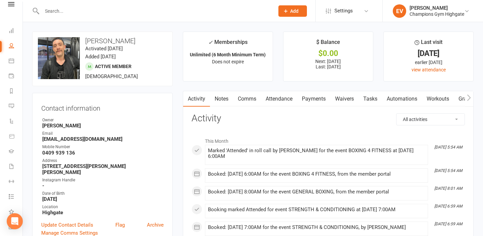
click at [230, 100] on link "Notes" at bounding box center [221, 98] width 23 height 15
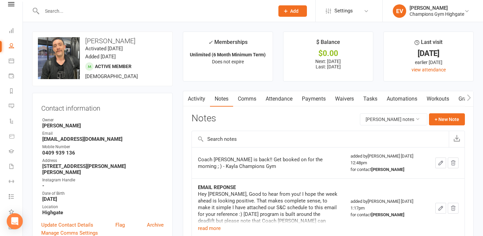
click at [250, 101] on link "Comms" at bounding box center [247, 98] width 28 height 15
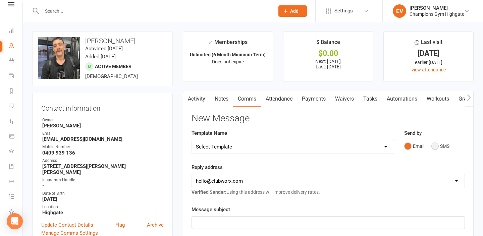
click at [435, 144] on button "SMS" at bounding box center [440, 146] width 18 height 13
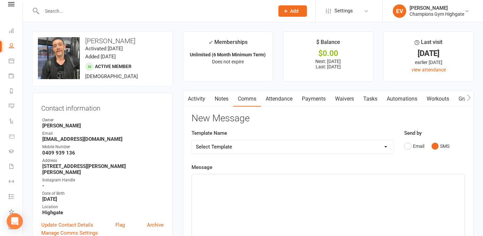
click at [285, 151] on select "Select Template [SMS] 14 days non-attendance sms [Email] A. First Timer Trial […" at bounding box center [293, 146] width 202 height 13
click at [285, 146] on select "Select Template [SMS] 14 days non-attendance sms [Email] A. First Timer Trial […" at bounding box center [293, 146] width 202 height 13
select select "53"
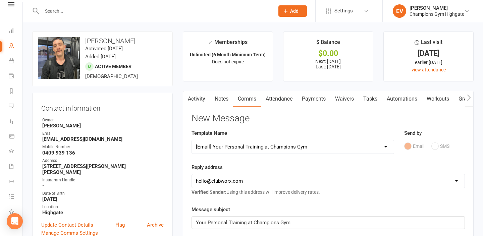
click at [362, 148] on select "Select Template [SMS] 14 days non-attendance sms [Email] A. First Timer Trial […" at bounding box center [293, 146] width 202 height 13
click at [388, 148] on select "Select Template [SMS] 14 days non-attendance sms [Email] A. First Timer Trial […" at bounding box center [293, 146] width 202 height 13
select select
click at [433, 148] on button "SMS" at bounding box center [440, 146] width 18 height 13
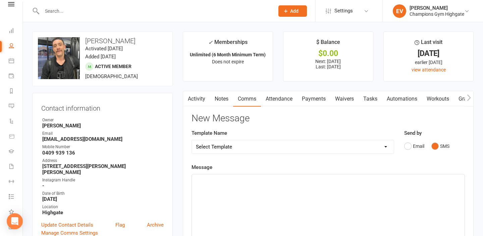
click at [351, 198] on div "﻿" at bounding box center [328, 224] width 272 height 101
click at [242, 179] on span "hey my friend, [PERSON_NAME] here!" at bounding box center [237, 180] width 83 height 6
drag, startPoint x: 256, startPoint y: 189, endPoint x: 228, endPoint y: 188, distance: 27.8
click at [228, 188] on p "i just want to aknowledge" at bounding box center [328, 188] width 264 height 8
click at [228, 188] on span "i just want to aknowledge" at bounding box center [224, 188] width 57 height 6
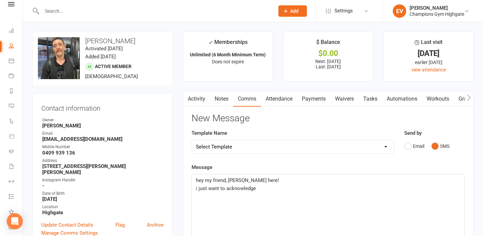
click at [261, 189] on p "i just want to acknowledge" at bounding box center [328, 188] width 264 height 8
click at [383, 188] on span "i just wanted to say that you are doing a grat job in every class, i like your …" at bounding box center [318, 188] width 244 height 6
click at [293, 190] on span "i just wanted to say that you are doing a grat job in every class, i like your …" at bounding box center [317, 188] width 243 height 6
click at [292, 190] on span "i just wanted to say that you are doing a grat job in every class, i like your …" at bounding box center [317, 188] width 243 height 6
click at [452, 189] on p "i just wanted to say that you are doing a great job in every class, i like your…" at bounding box center [328, 188] width 264 height 8
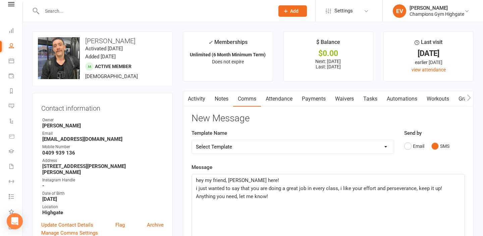
click at [377, 159] on div "Template Name Select Template [SMS] 14 days non-attendance sms [Email] A. First…" at bounding box center [292, 146] width 212 height 34
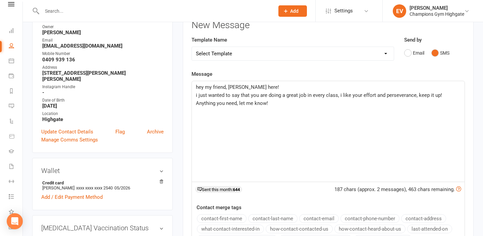
scroll to position [94, 0]
click at [200, 88] on span "hey my friend, [PERSON_NAME] here!" at bounding box center [237, 86] width 83 height 6
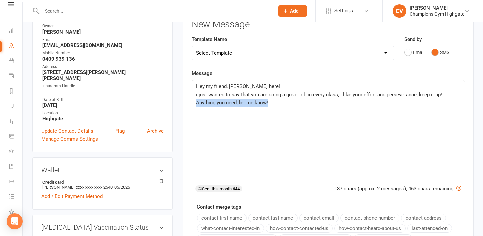
drag, startPoint x: 274, startPoint y: 107, endPoint x: 189, endPoint y: 100, distance: 85.4
click at [189, 100] on div "Activity Notes Comms Attendance Payments Waivers Tasks Automations Workouts Gra…" at bounding box center [328, 159] width 291 height 325
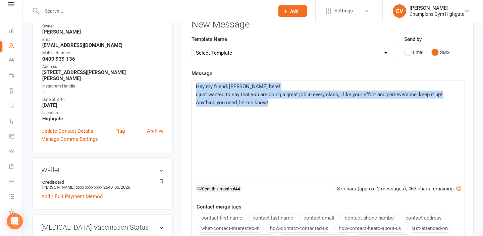
copy div "Hey my friend, [PERSON_NAME] here! i just wanted to say that you are doing a gr…"
click at [235, 104] on span "Anything you need, let me know!" at bounding box center [232, 103] width 72 height 6
drag, startPoint x: 281, startPoint y: 111, endPoint x: 189, endPoint y: 85, distance: 95.4
click at [189, 85] on div "Activity Notes Comms Attendance Payments Waivers Tasks Automations Workouts Gra…" at bounding box center [328, 159] width 291 height 325
click at [240, 89] on span "Hey my friend, [PERSON_NAME] here!" at bounding box center [238, 86] width 84 height 6
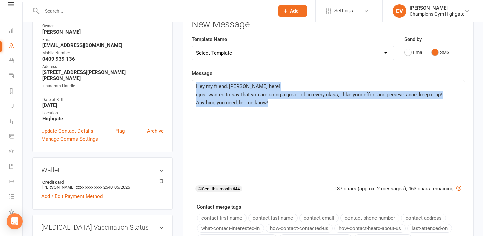
drag, startPoint x: 279, startPoint y: 110, endPoint x: 198, endPoint y: 88, distance: 83.2
click at [198, 88] on div "Hey my friend, [PERSON_NAME] here! i just wanted to say that you are doing a gr…" at bounding box center [328, 130] width 272 height 101
click at [199, 88] on span "Hey my friend, [PERSON_NAME] here!" at bounding box center [238, 86] width 84 height 6
drag, startPoint x: 195, startPoint y: 85, endPoint x: 258, endPoint y: 103, distance: 65.1
click at [264, 105] on div "Hey my friend, [PERSON_NAME] here! i just wanted to say that you are doing a gr…" at bounding box center [328, 130] width 272 height 101
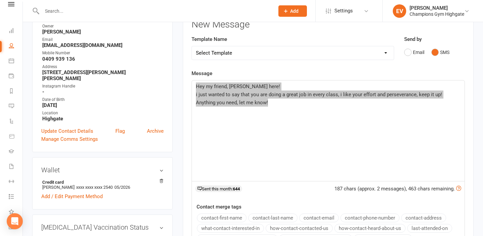
click at [245, 97] on span "i just wanted to say that you are doing a great job in every class, i like your…" at bounding box center [319, 94] width 246 height 6
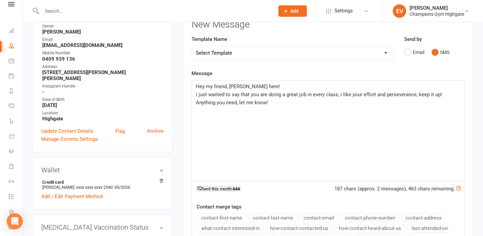
click at [239, 117] on div "Hey my friend, [PERSON_NAME] here! i just wanted to say that you are doing a gr…" at bounding box center [328, 130] width 272 height 101
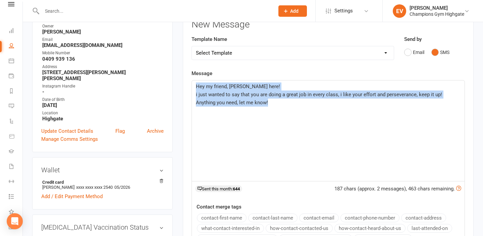
drag, startPoint x: 283, startPoint y: 107, endPoint x: 197, endPoint y: 82, distance: 89.3
click at [197, 82] on div "Hey my friend, [PERSON_NAME] here! i just wanted to say that you are doing a gr…" at bounding box center [328, 130] width 272 height 101
click at [201, 90] on p "i just wanted to say that you are doing a great job in every class, i like your…" at bounding box center [328, 94] width 264 height 8
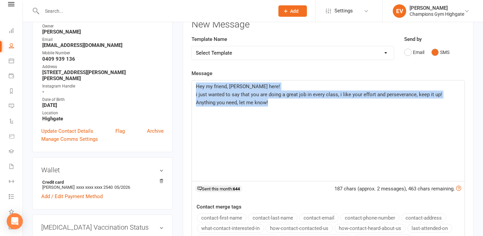
drag, startPoint x: 277, startPoint y: 109, endPoint x: 191, endPoint y: 85, distance: 89.8
click at [191, 85] on div "Hey my friend, [PERSON_NAME] here! i just wanted to say that you are doing a gr…" at bounding box center [327, 130] width 273 height 101
copy div "Hey my friend, [PERSON_NAME] here! i just wanted to say that you are doing a gr…"
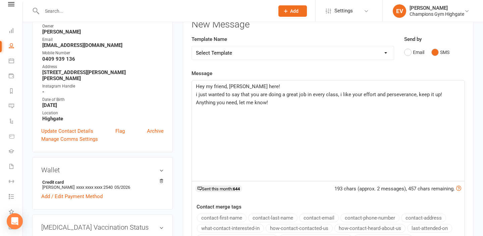
click at [469, 122] on div "Activity Notes Comms Attendance Payments Waivers Tasks Automations Workouts Gra…" at bounding box center [328, 159] width 291 height 325
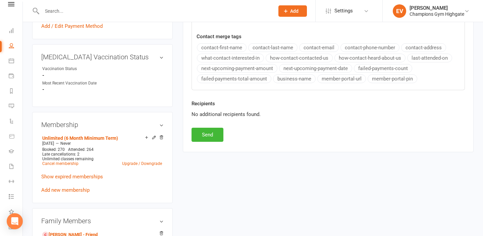
scroll to position [268, 0]
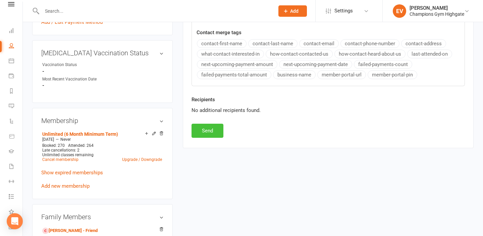
click at [210, 131] on button "Send" at bounding box center [207, 131] width 32 height 14
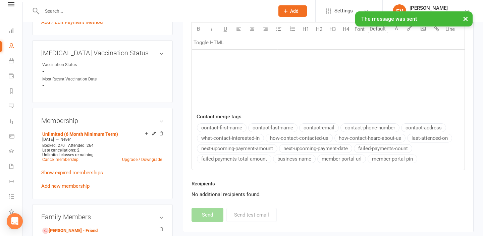
click at [482, 35] on div "upload photo change photo [PERSON_NAME] Activated [DATE] Added [DATE] Active me…" at bounding box center [253, 184] width 460 height 860
click at [479, 23] on div "upload photo change photo [PERSON_NAME] Activated [DATE] Added [DATE] Active me…" at bounding box center [253, 184] width 460 height 860
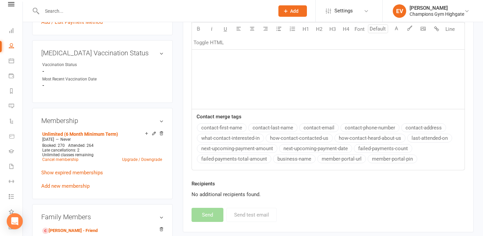
click at [482, 12] on li "EV [PERSON_NAME] Champions Gym Highgate Signed in as: Champions Gym Highgate Sw…" at bounding box center [432, 11] width 101 height 22
click at [482, 53] on div "upload photo change photo [PERSON_NAME] Activated [DATE] Added [DATE] Active me…" at bounding box center [253, 184] width 460 height 860
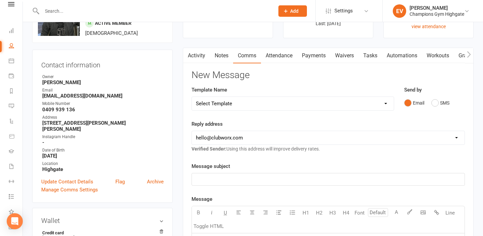
scroll to position [40, 0]
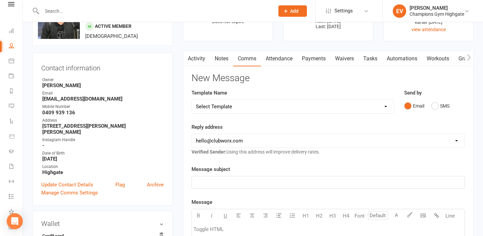
click at [219, 59] on link "Notes" at bounding box center [221, 58] width 23 height 15
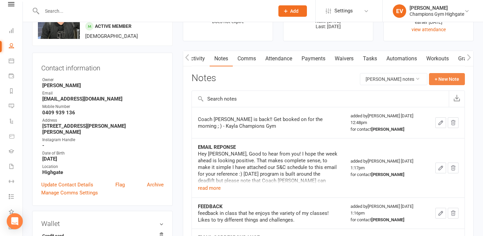
click at [449, 83] on button "+ New Note" at bounding box center [447, 79] width 36 height 12
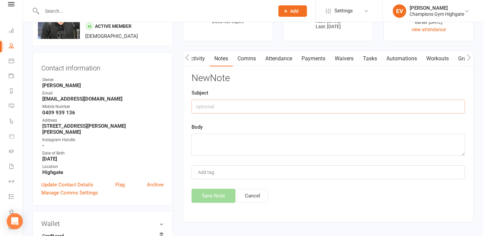
click at [313, 109] on input "text" at bounding box center [327, 107] width 273 height 14
type input "Class performance"
click at [207, 146] on textarea at bounding box center [327, 145] width 273 height 22
paste textarea "Hey my friend, [PERSON_NAME] here! i just wanted to say that you are doing a gr…"
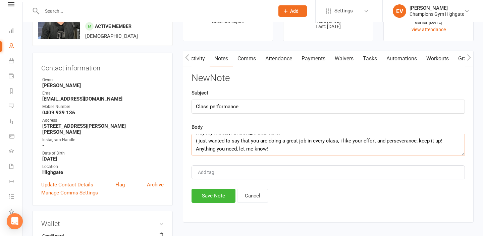
scroll to position [8, 0]
type textarea "Hey my friend, [PERSON_NAME] here! i just wanted to say that you are doing a gr…"
click at [218, 198] on button "Save Note" at bounding box center [213, 196] width 44 height 14
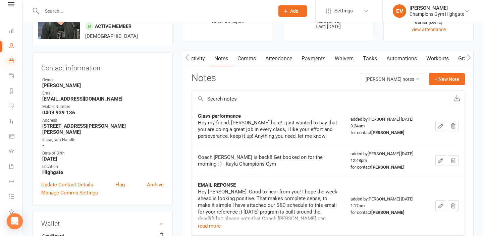
click at [13, 60] on icon at bounding box center [11, 60] width 5 height 5
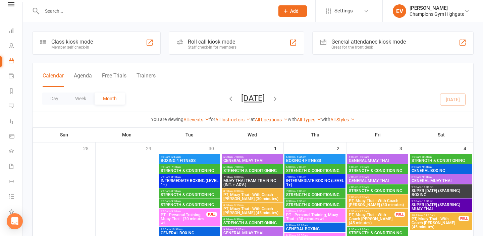
click at [198, 180] on span "INTERMEDIATE BOXING (LEVEL 1+)" at bounding box center [189, 183] width 58 height 8
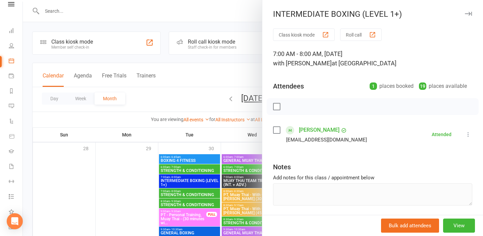
click at [186, 100] on div at bounding box center [253, 118] width 460 height 236
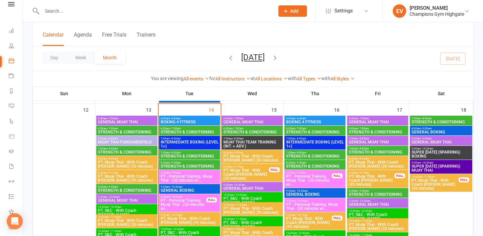
scroll to position [601, 0]
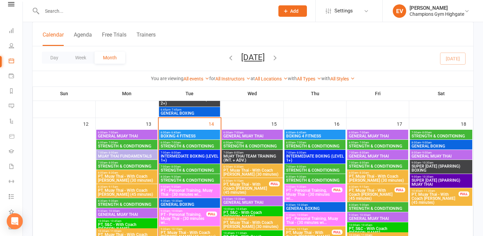
click at [176, 155] on span "INTERMEDIATE BOXING (LEVEL 1+)" at bounding box center [189, 158] width 58 height 8
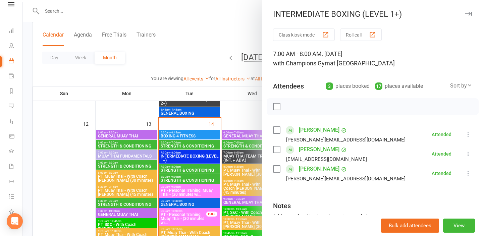
click at [312, 147] on link "[PERSON_NAME]" at bounding box center [319, 149] width 41 height 11
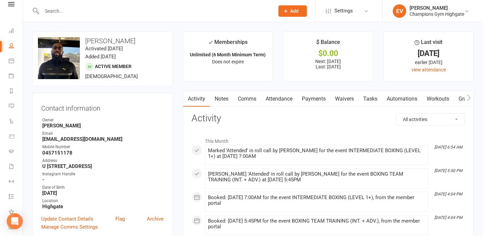
click at [222, 100] on link "Notes" at bounding box center [221, 98] width 23 height 15
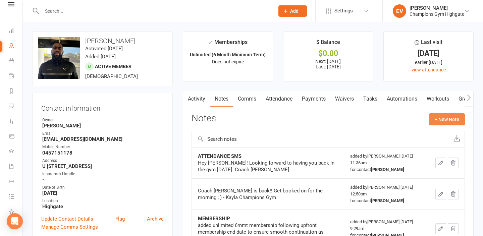
click at [452, 119] on button "+ New Note" at bounding box center [447, 119] width 36 height 12
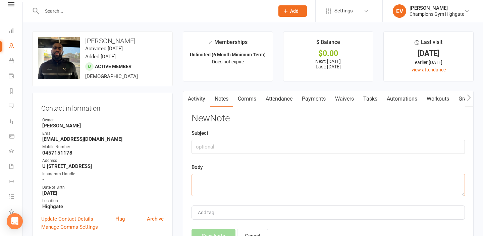
click at [220, 179] on textarea at bounding box center [327, 185] width 273 height 22
click at [243, 101] on link "Comms" at bounding box center [247, 98] width 28 height 15
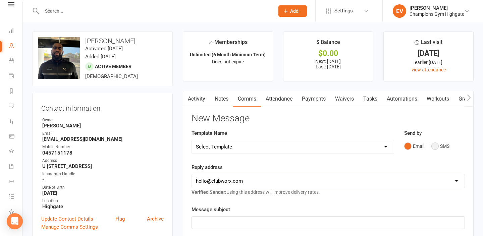
click at [444, 145] on button "SMS" at bounding box center [440, 146] width 18 height 13
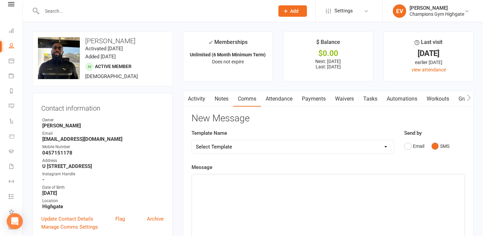
click at [276, 176] on p "﻿" at bounding box center [328, 180] width 264 height 8
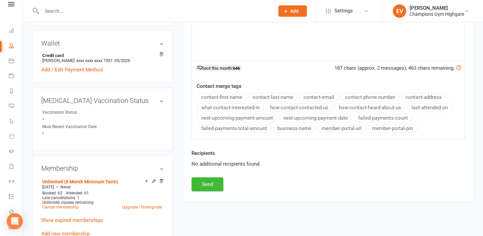
scroll to position [228, 0]
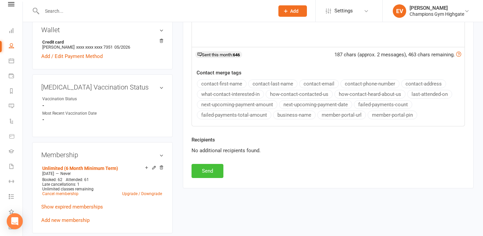
click at [211, 168] on button "Send" at bounding box center [207, 171] width 32 height 14
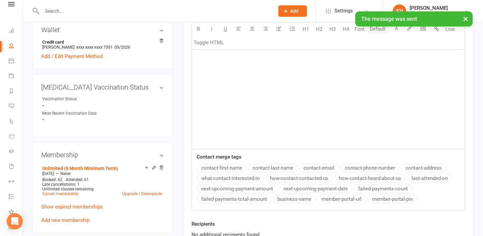
click at [482, 35] on html "Prospect Member Non-attending contact Grading event Task Bulk message Add Setti…" at bounding box center [241, 224] width 483 height 905
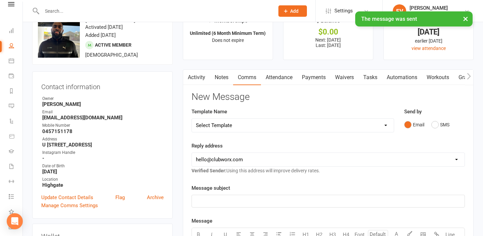
click at [221, 80] on link "Notes" at bounding box center [221, 77] width 23 height 15
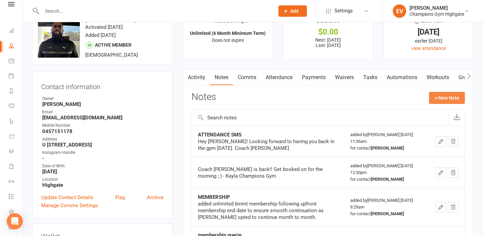
click at [447, 96] on button "+ New Note" at bounding box center [447, 98] width 36 height 12
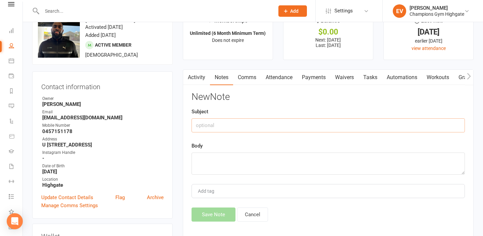
click at [243, 126] on input "text" at bounding box center [327, 125] width 273 height 14
type input "class performance"
click at [208, 163] on textarea at bounding box center [327, 163] width 273 height 22
paste textarea "Hey my friend, [PERSON_NAME] here! i just wanted to say that you are doing a gr…"
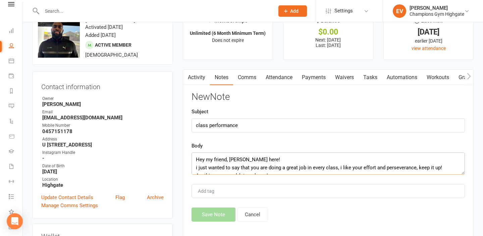
scroll to position [12, 0]
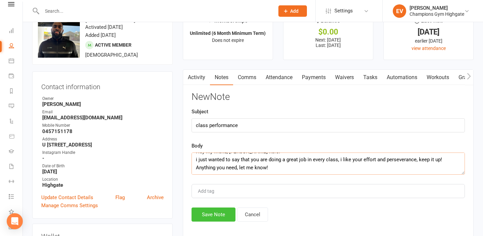
type textarea "Hey my friend, [PERSON_NAME] here! i just wanted to say that you are doing a gr…"
click at [223, 218] on button "Save Note" at bounding box center [213, 214] width 44 height 14
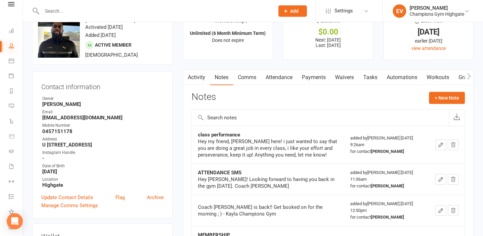
click at [13, 47] on icon at bounding box center [11, 45] width 5 height 5
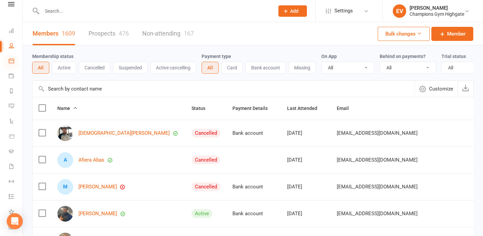
click at [12, 62] on icon at bounding box center [11, 60] width 5 height 5
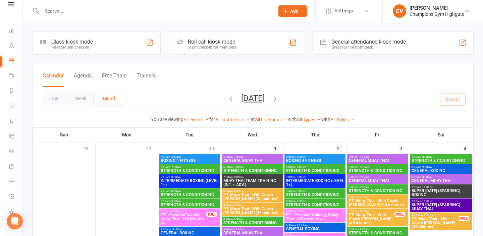
click at [201, 187] on div "7:00am - 8:00am INTERMEDIATE BOXING (LEVEL 1+)" at bounding box center [189, 181] width 61 height 14
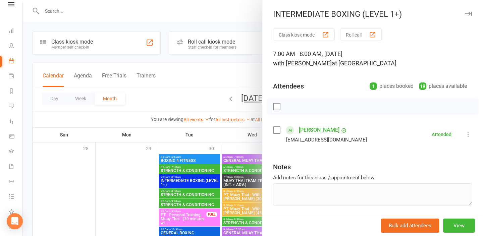
click at [219, 73] on div at bounding box center [253, 118] width 460 height 236
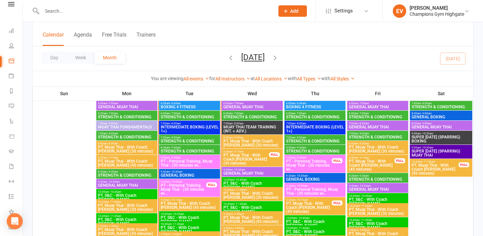
scroll to position [630, 0]
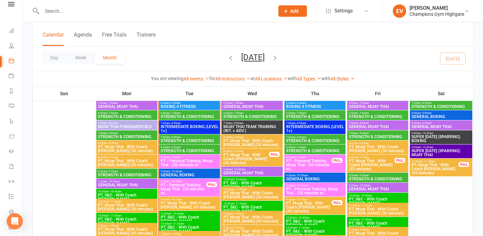
drag, startPoint x: 188, startPoint y: 128, endPoint x: 194, endPoint y: 107, distance: 22.5
click at [194, 107] on span "BOXING 4 FITNESS" at bounding box center [189, 107] width 58 height 4
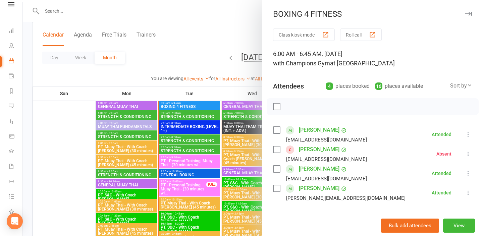
click at [314, 133] on link "[PERSON_NAME]" at bounding box center [319, 130] width 41 height 11
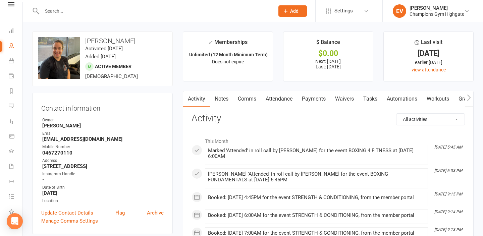
drag, startPoint x: 247, startPoint y: 114, endPoint x: 331, endPoint y: 117, distance: 84.5
click at [272, 114] on h3 "Activity" at bounding box center [327, 118] width 273 height 10
click at [249, 101] on link "Comms" at bounding box center [247, 98] width 28 height 15
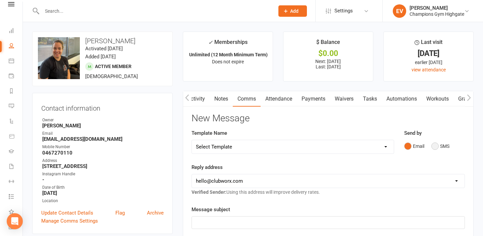
click at [436, 146] on button "SMS" at bounding box center [440, 146] width 18 height 13
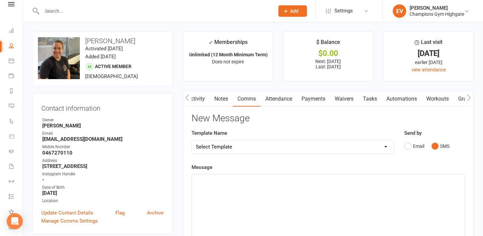
click at [277, 186] on div "﻿" at bounding box center [328, 224] width 272 height 101
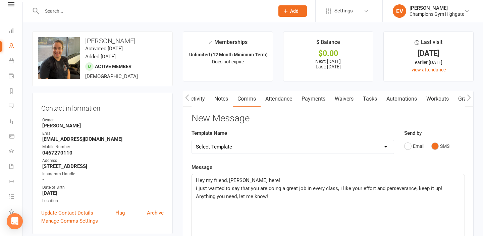
click at [456, 175] on div "Hey my friend, [PERSON_NAME] here! i just wanted to say that you are doing a gr…" at bounding box center [328, 224] width 272 height 101
click at [462, 161] on div "Send by Email SMS" at bounding box center [434, 145] width 71 height 33
click at [224, 181] on span "Hey my friend, [PERSON_NAME] here!" at bounding box center [238, 180] width 84 height 6
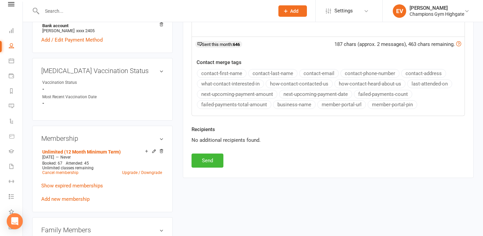
scroll to position [241, 0]
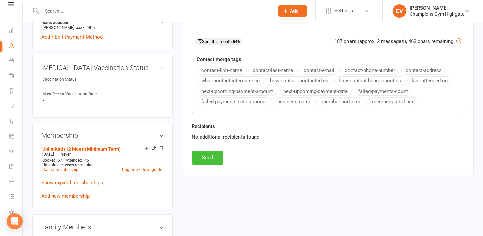
click at [218, 157] on button "Send" at bounding box center [207, 157] width 32 height 14
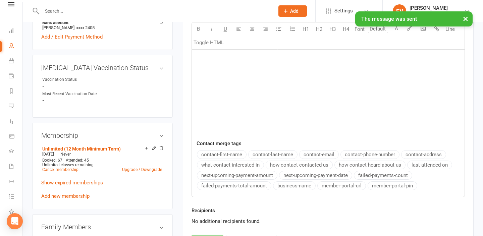
click at [482, 38] on div "upload photo change photo [PERSON_NAME] Activated [DATE] Added [DATE] Active me…" at bounding box center [253, 204] width 460 height 846
click at [482, 39] on div "upload photo change photo [PERSON_NAME] Activated [DATE] Added [DATE] Active me…" at bounding box center [253, 204] width 460 height 846
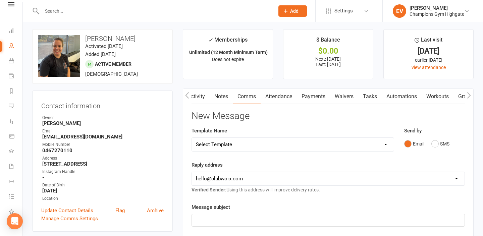
scroll to position [0, 0]
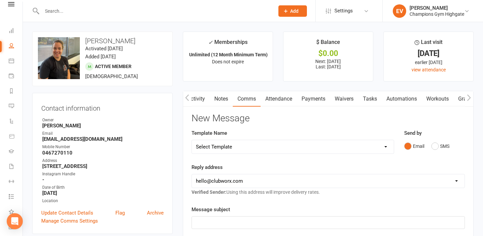
click at [219, 96] on link "Notes" at bounding box center [220, 98] width 23 height 15
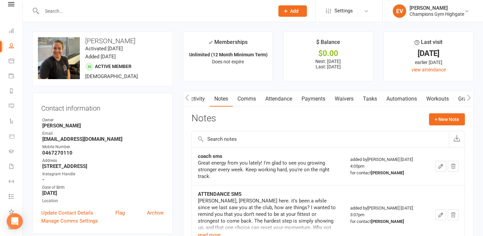
click at [200, 101] on link "Activity" at bounding box center [196, 98] width 27 height 15
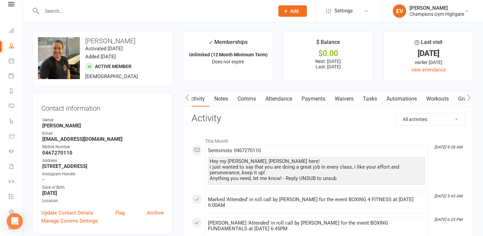
click at [216, 101] on link "Notes" at bounding box center [220, 98] width 23 height 15
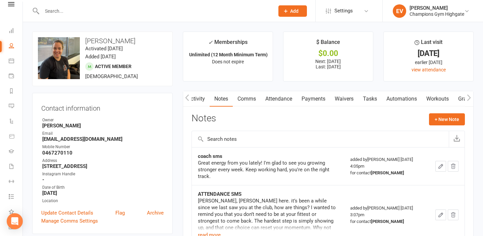
click at [199, 98] on link "Activity" at bounding box center [196, 98] width 27 height 15
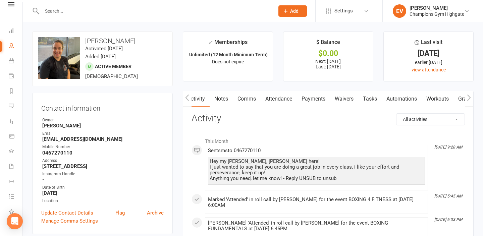
click at [220, 99] on link "Notes" at bounding box center [220, 98] width 23 height 15
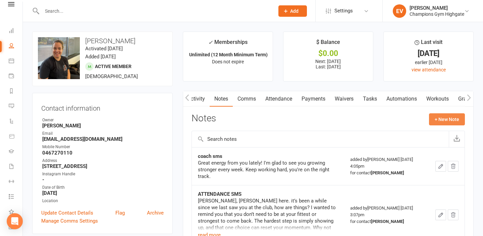
click at [456, 117] on button "+ New Note" at bounding box center [447, 119] width 36 height 12
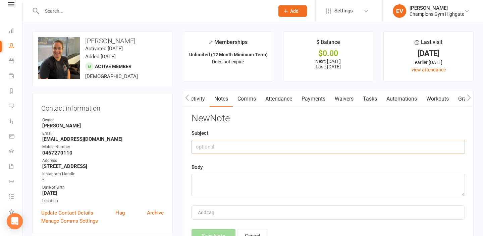
click at [275, 145] on input "text" at bounding box center [327, 147] width 273 height 14
type input "P"
type input "c"
type input "Class Performance"
click at [220, 183] on textarea at bounding box center [327, 185] width 273 height 22
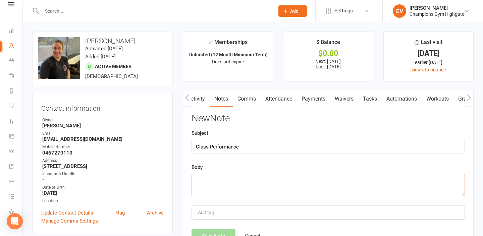
type textarea "v"
paste textarea "Hey my friend, [PERSON_NAME] here! i just wanted to say that you are doing a gr…"
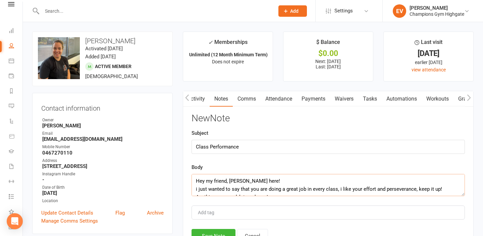
drag, startPoint x: 298, startPoint y: 187, endPoint x: 241, endPoint y: 180, distance: 57.4
click at [247, 180] on textarea "Hey my friend, [PERSON_NAME] here! i just wanted to say that you are doing a gr…" at bounding box center [327, 185] width 273 height 22
click at [224, 184] on textarea "Hey my friend, [PERSON_NAME] here! i just wanted to say that you are doing a gr…" at bounding box center [327, 185] width 273 height 22
type textarea "Hey my [PERSON_NAME], [PERSON_NAME] here! i just wanted to say that you are doi…"
click at [219, 230] on button "Save Note" at bounding box center [213, 236] width 44 height 14
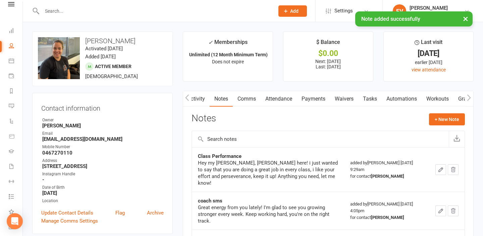
click at [466, 19] on button "×" at bounding box center [465, 18] width 12 height 14
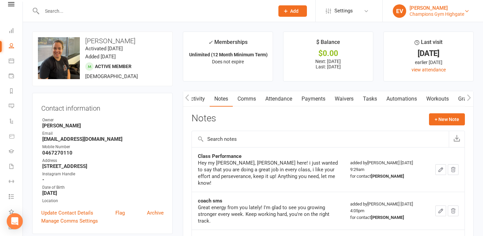
click at [466, 15] on link "EV [PERSON_NAME] Champions Gym Highgate" at bounding box center [432, 10] width 80 height 13
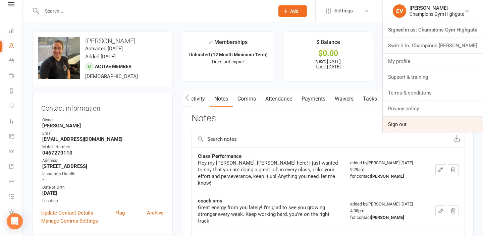
click at [425, 121] on link "Sign out" at bounding box center [432, 124] width 100 height 15
